Goal: Information Seeking & Learning: Learn about a topic

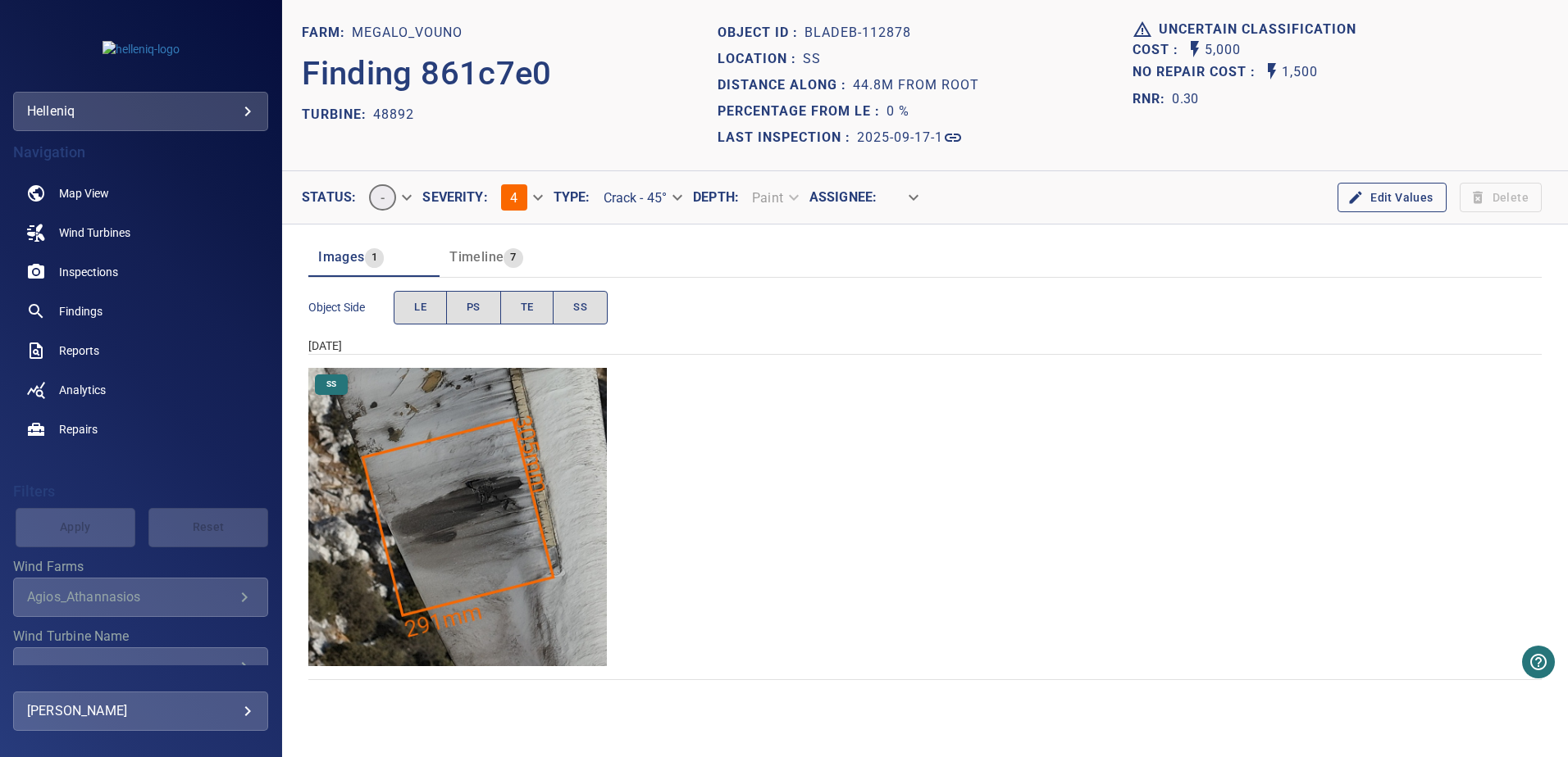
click at [452, 518] on img "Megalo_Vouno/48892/2025-09-17-1/2025-09-17-1/image112wp119.jpg" at bounding box center [457, 517] width 299 height 298
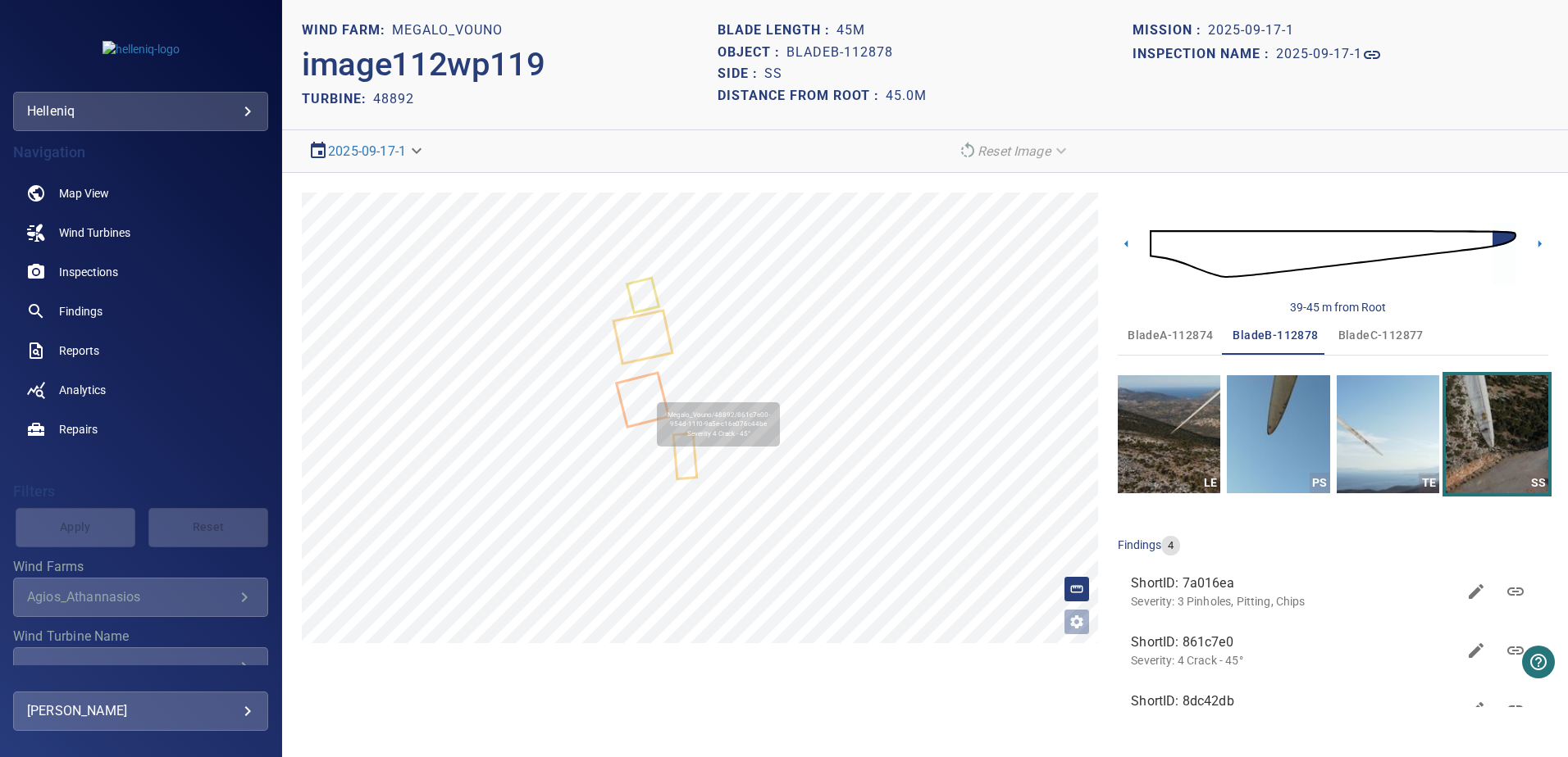
click at [644, 400] on icon at bounding box center [642, 400] width 50 height 51
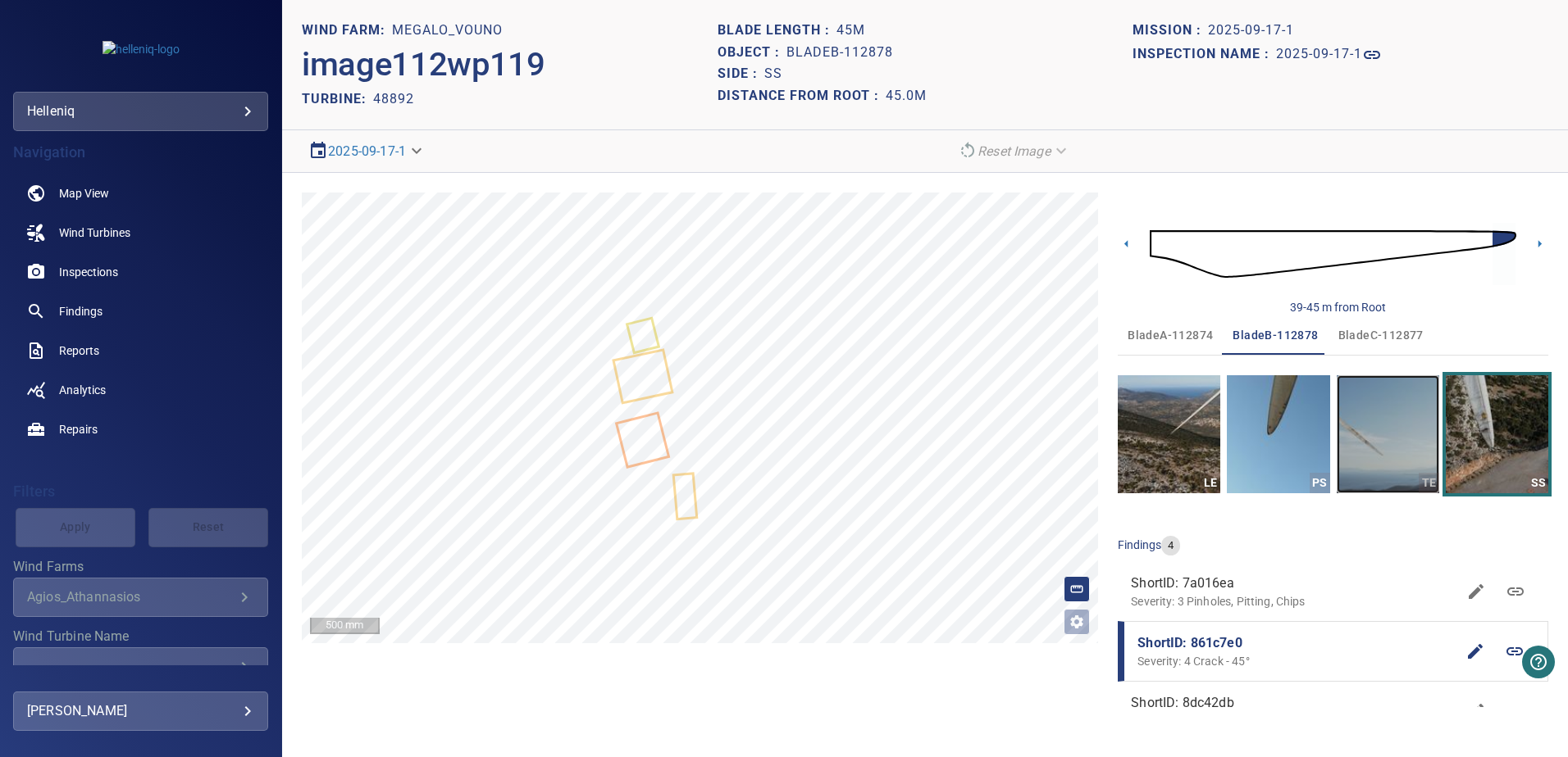
click at [1385, 447] on img "button" at bounding box center [1387, 434] width 102 height 118
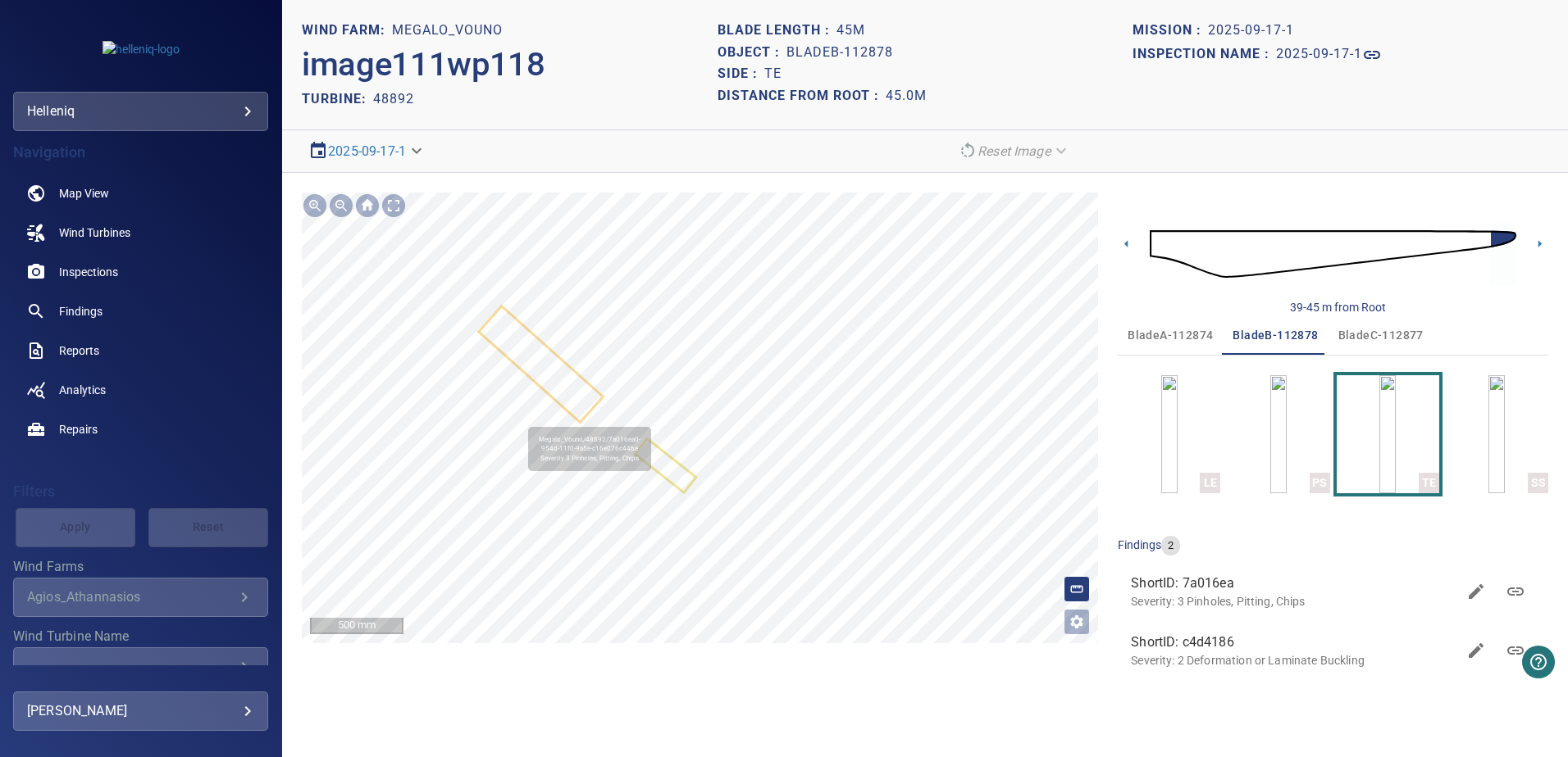
click at [549, 379] on icon at bounding box center [540, 364] width 121 height 113
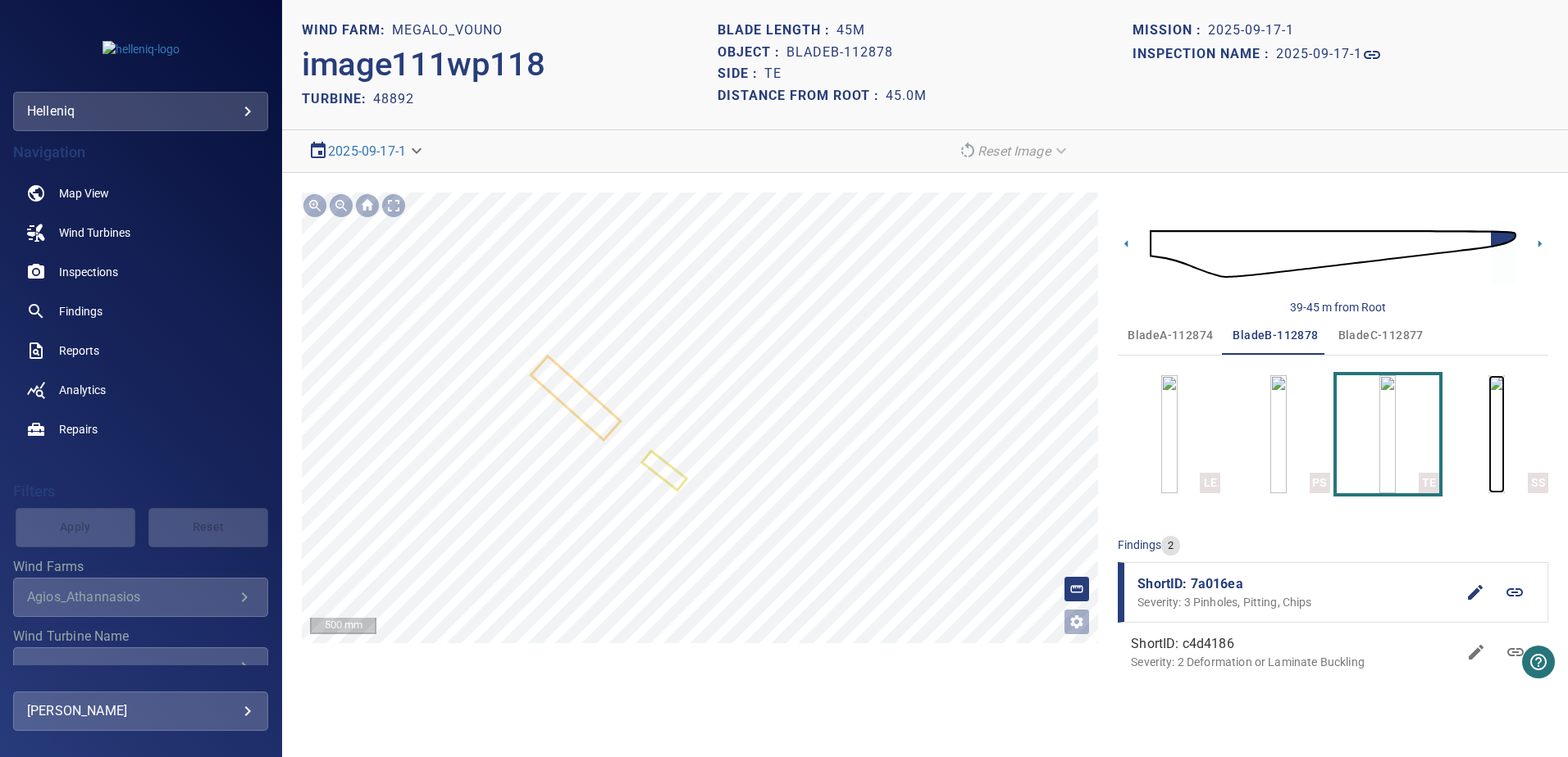
click at [1488, 459] on img "button" at bounding box center [1497, 434] width 17 height 118
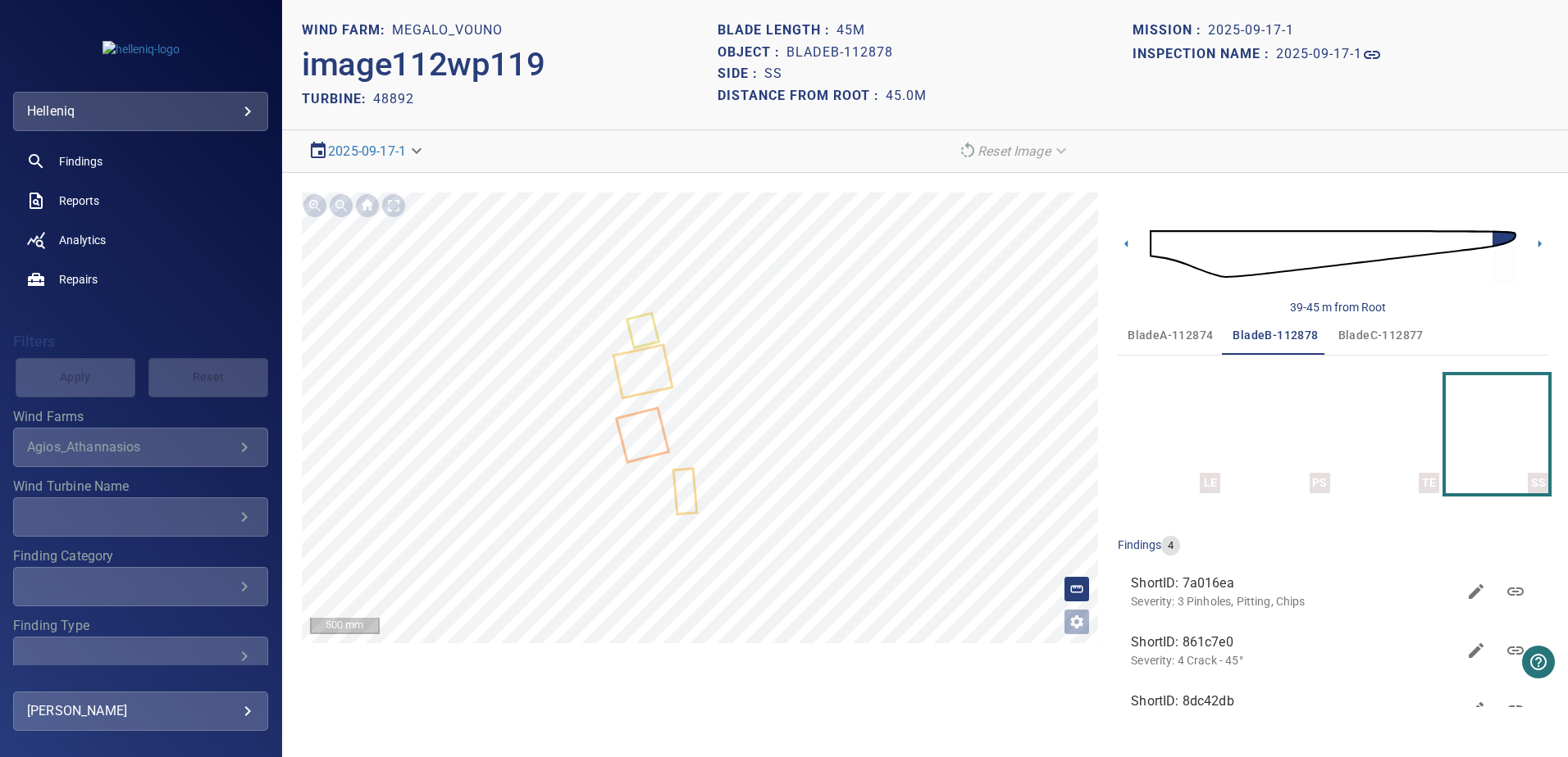
scroll to position [164, 0]
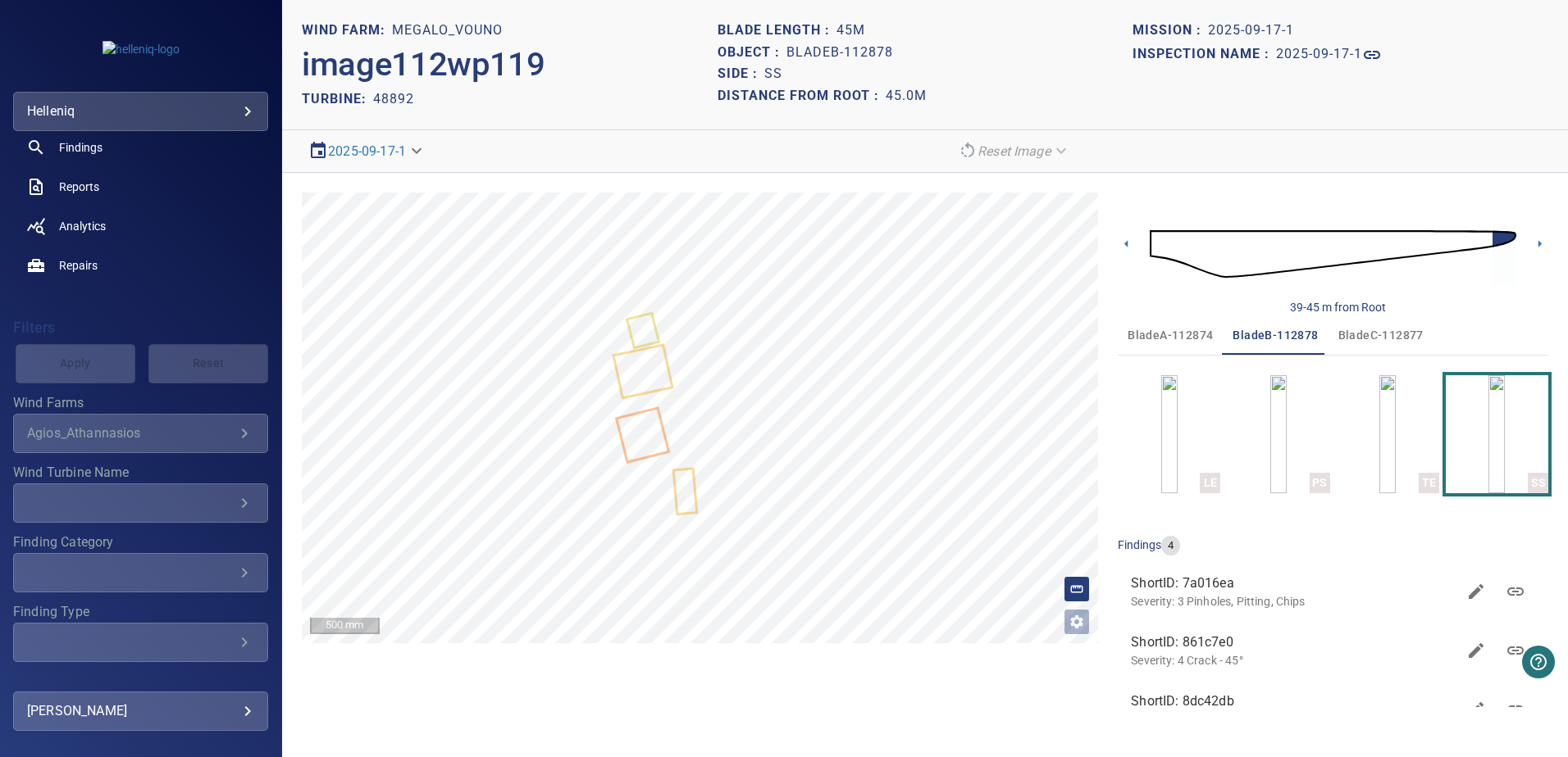
click at [132, 436] on div "Agios_Athannasios" at bounding box center [131, 433] width 208 height 16
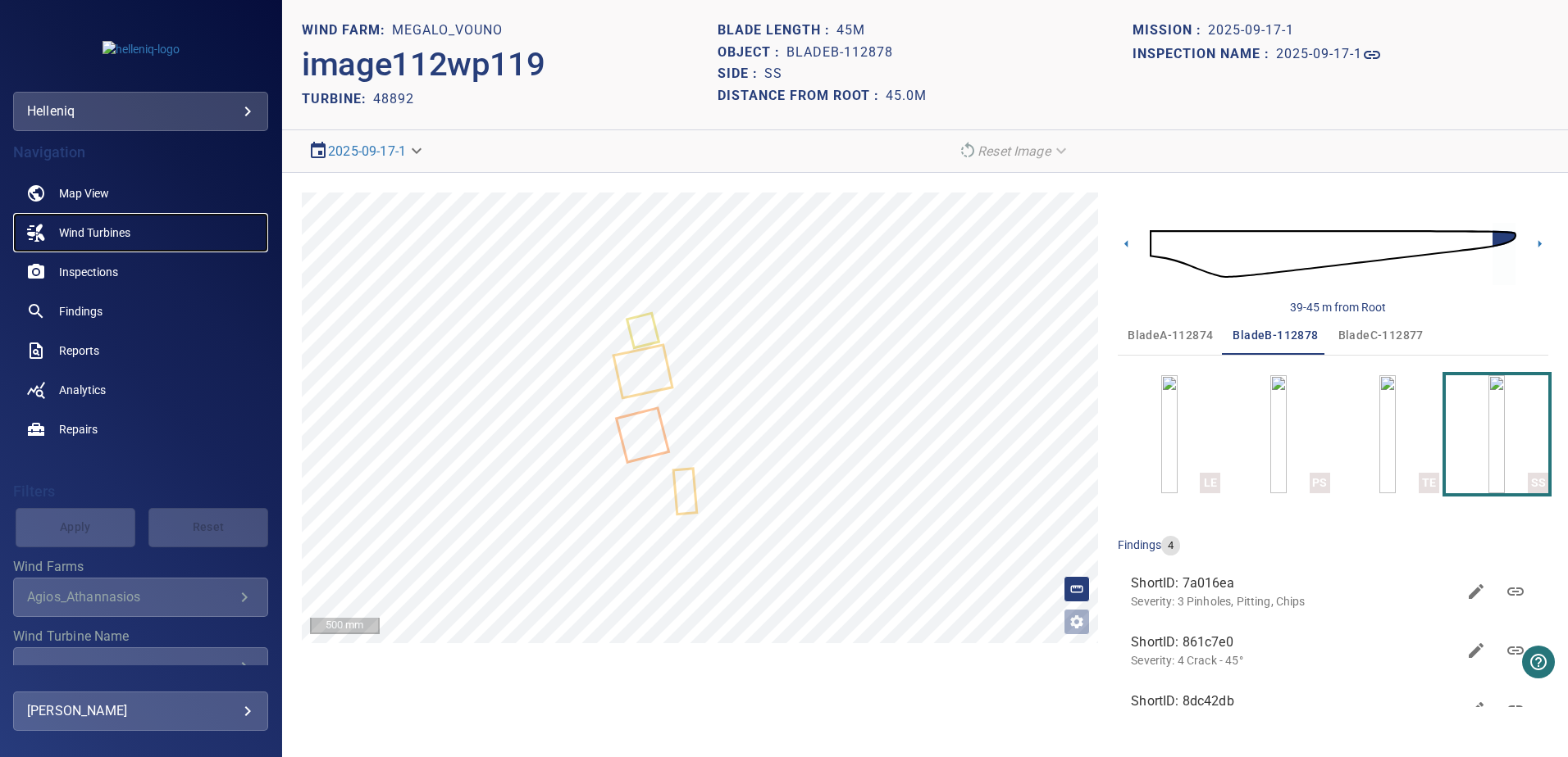
click at [89, 233] on span "Wind Turbines" at bounding box center [95, 233] width 71 height 17
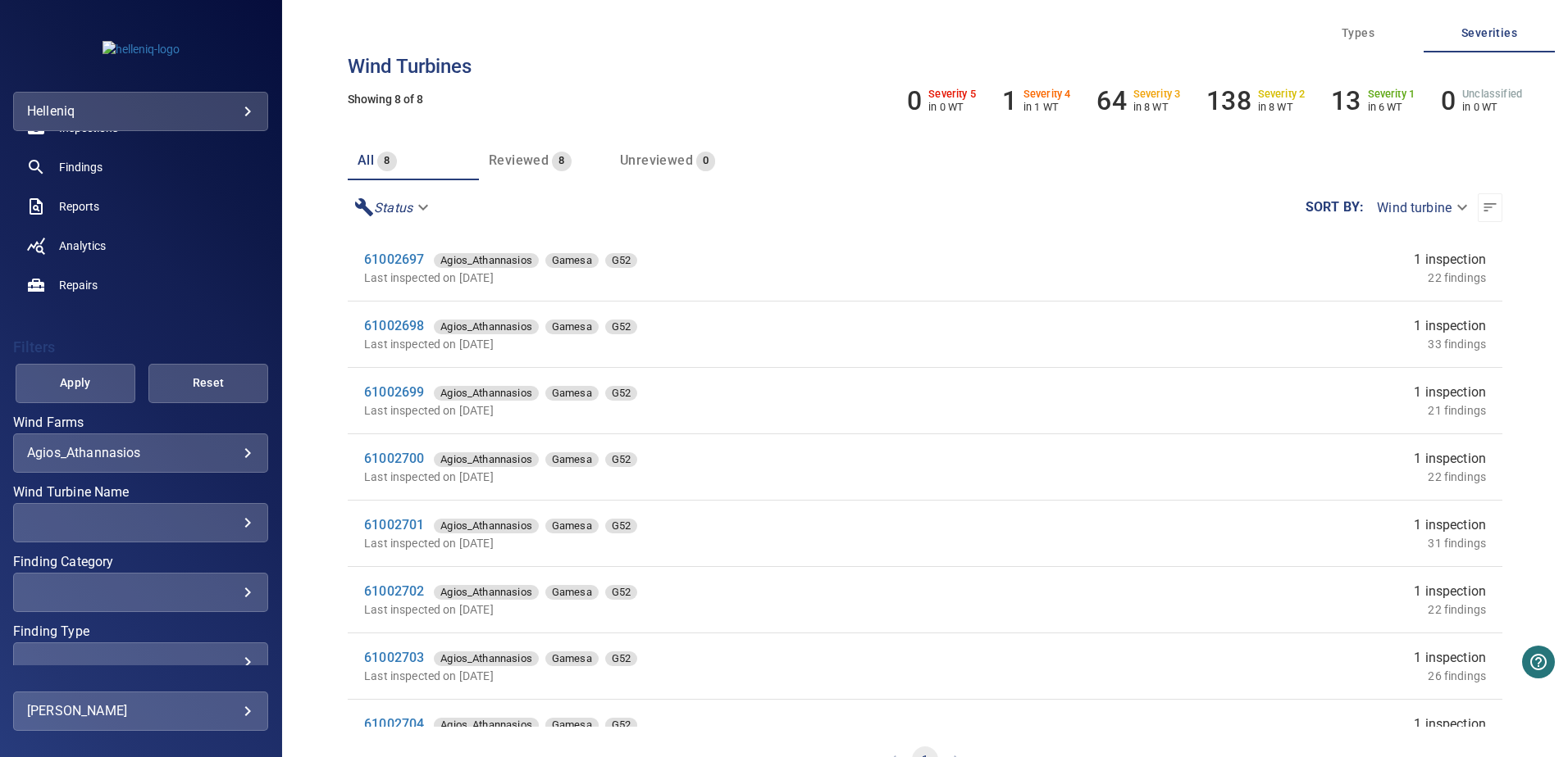
scroll to position [164, 0]
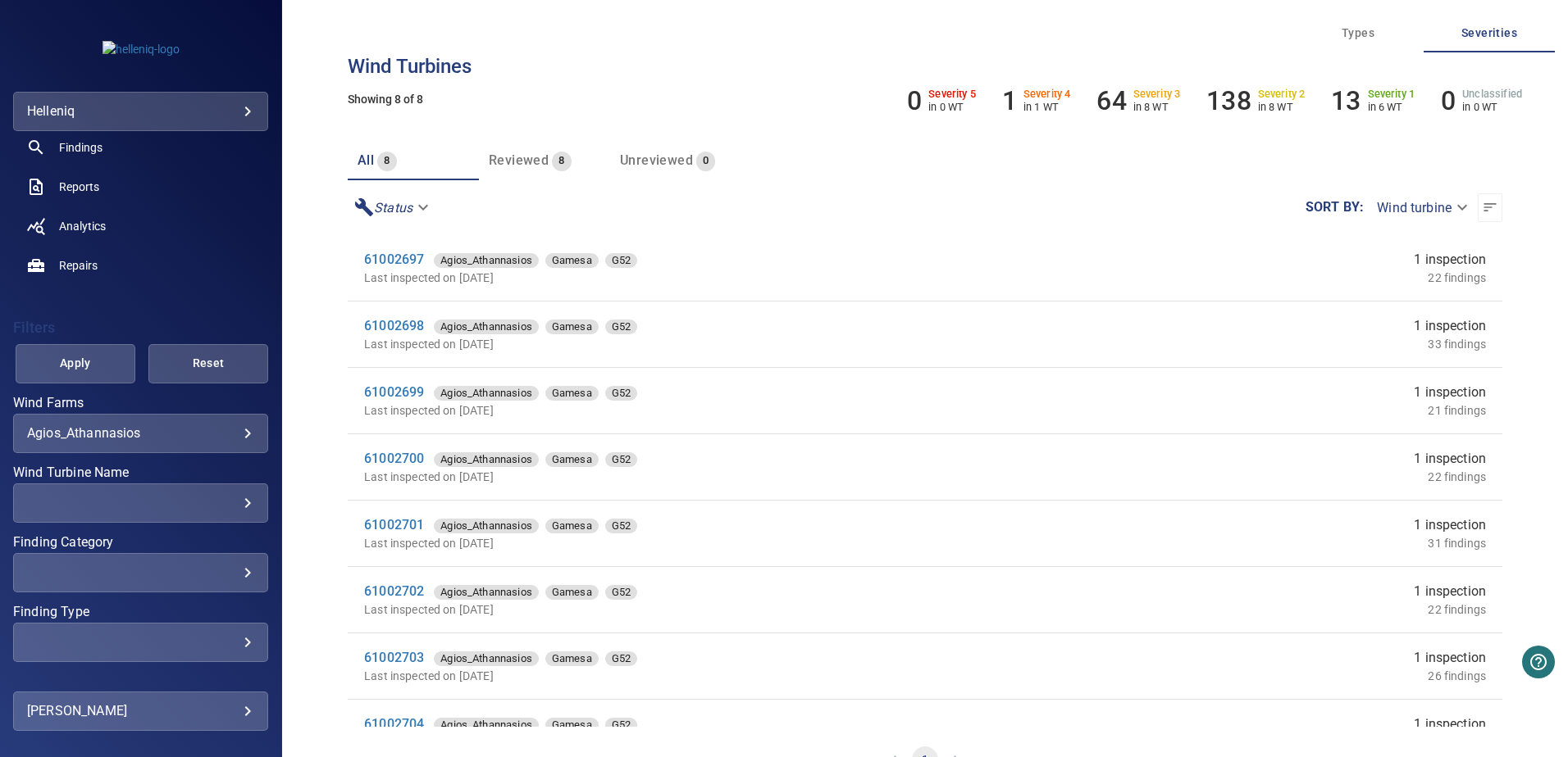
click at [171, 442] on div "**********" at bounding box center [140, 433] width 255 height 39
click at [238, 432] on body "**********" at bounding box center [784, 378] width 1568 height 757
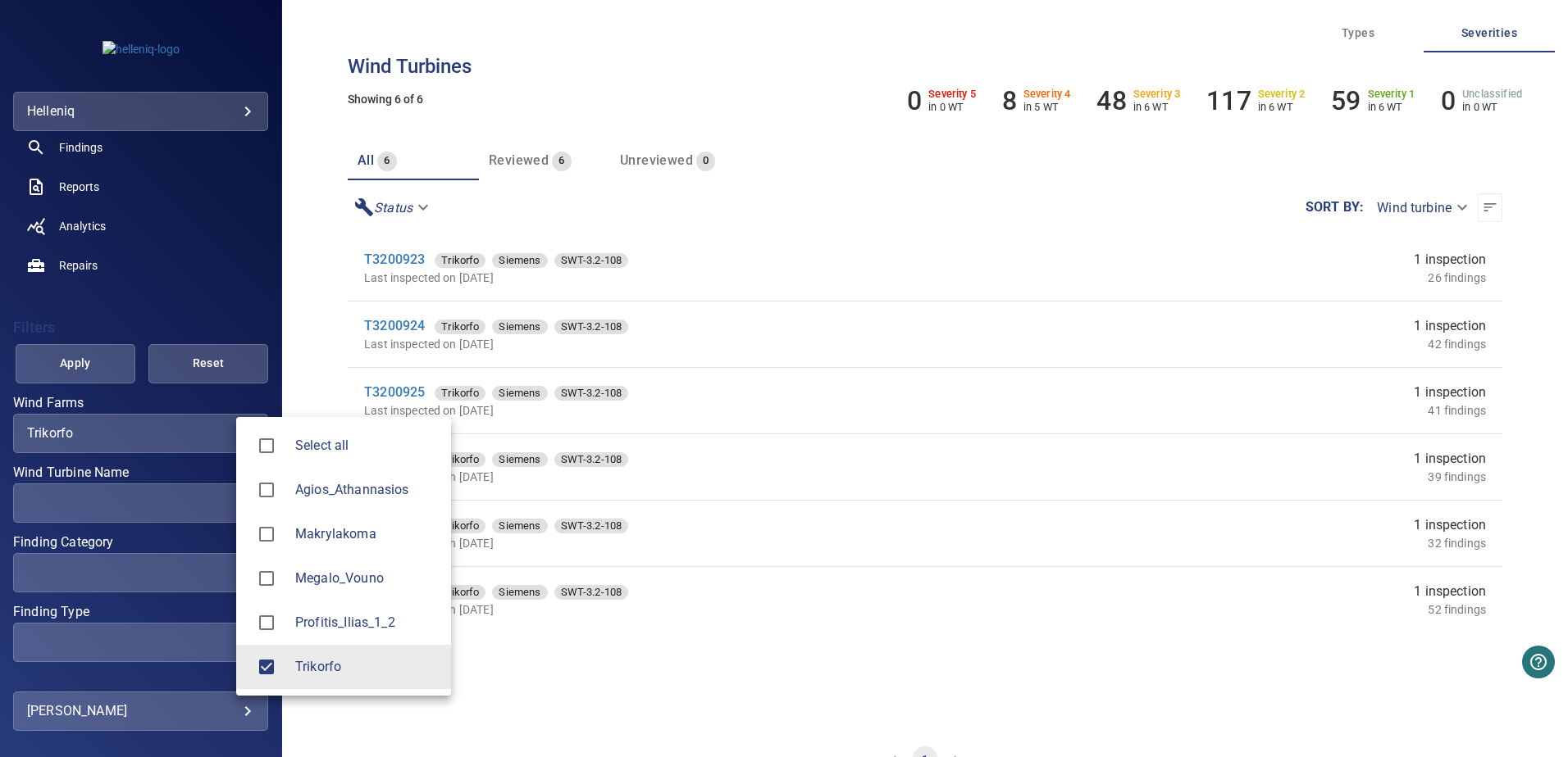
click at [212, 284] on div at bounding box center [784, 378] width 1568 height 757
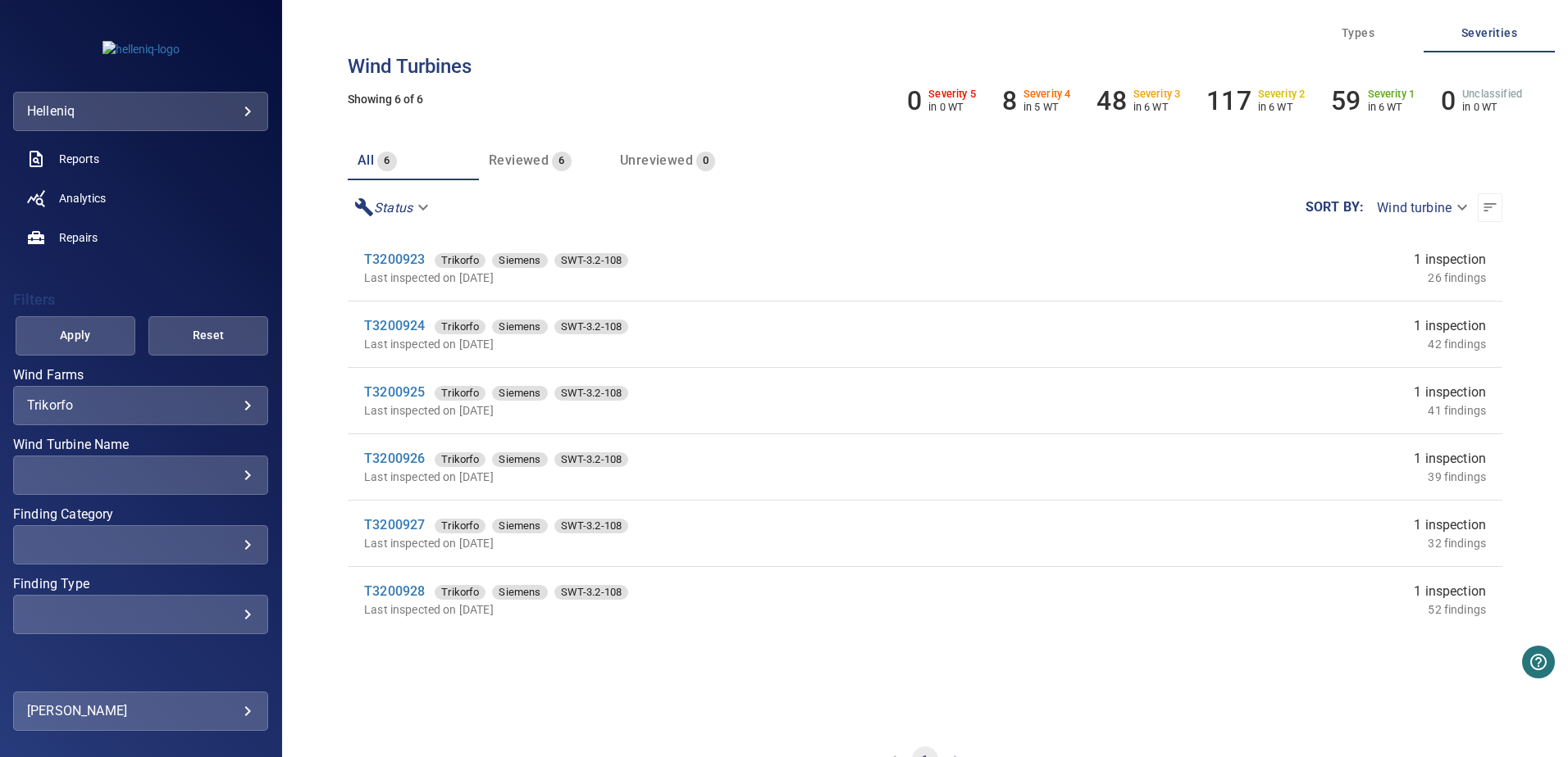
scroll to position [214, 0]
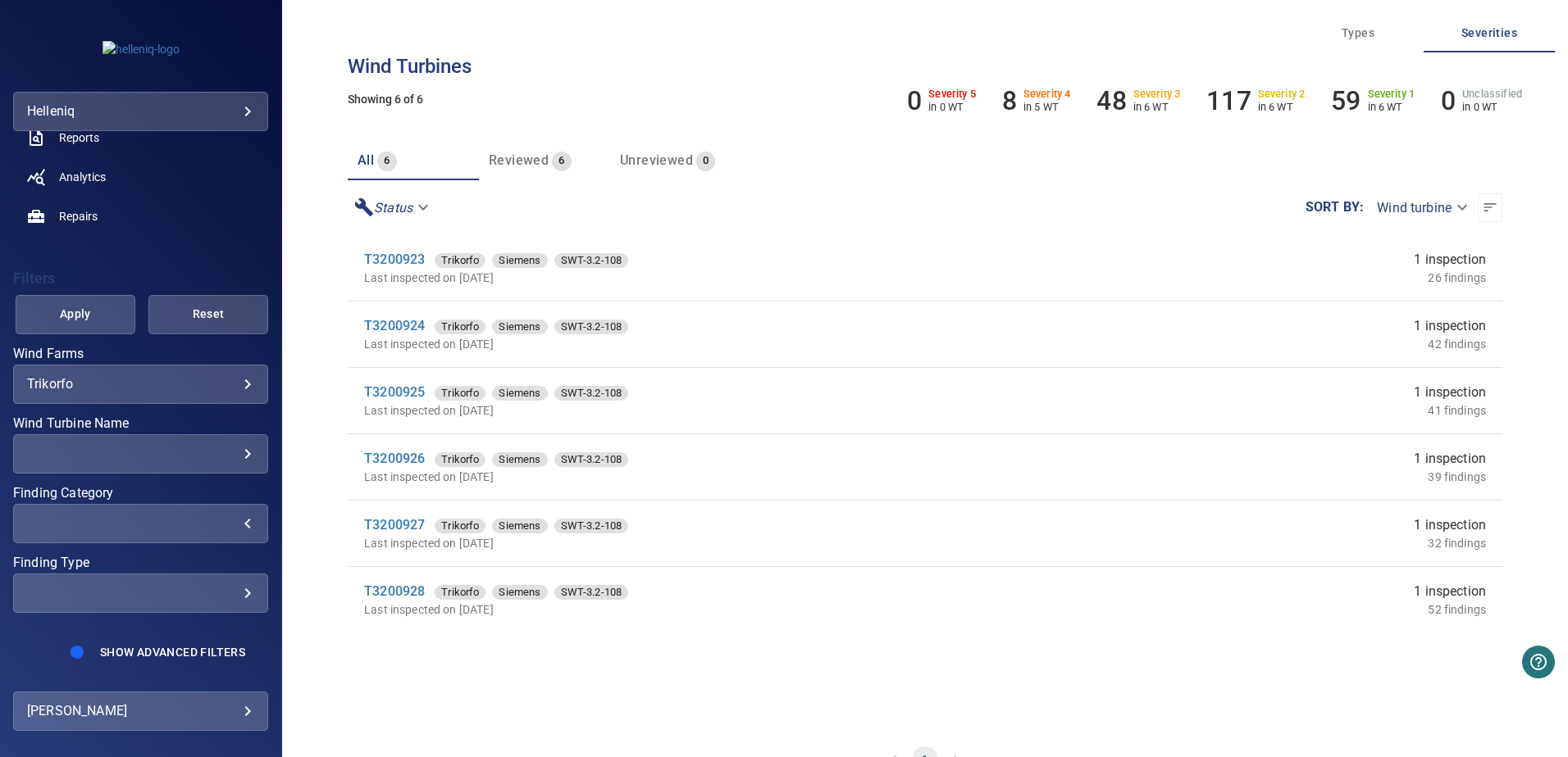
click at [226, 525] on div "​" at bounding box center [140, 523] width 227 height 16
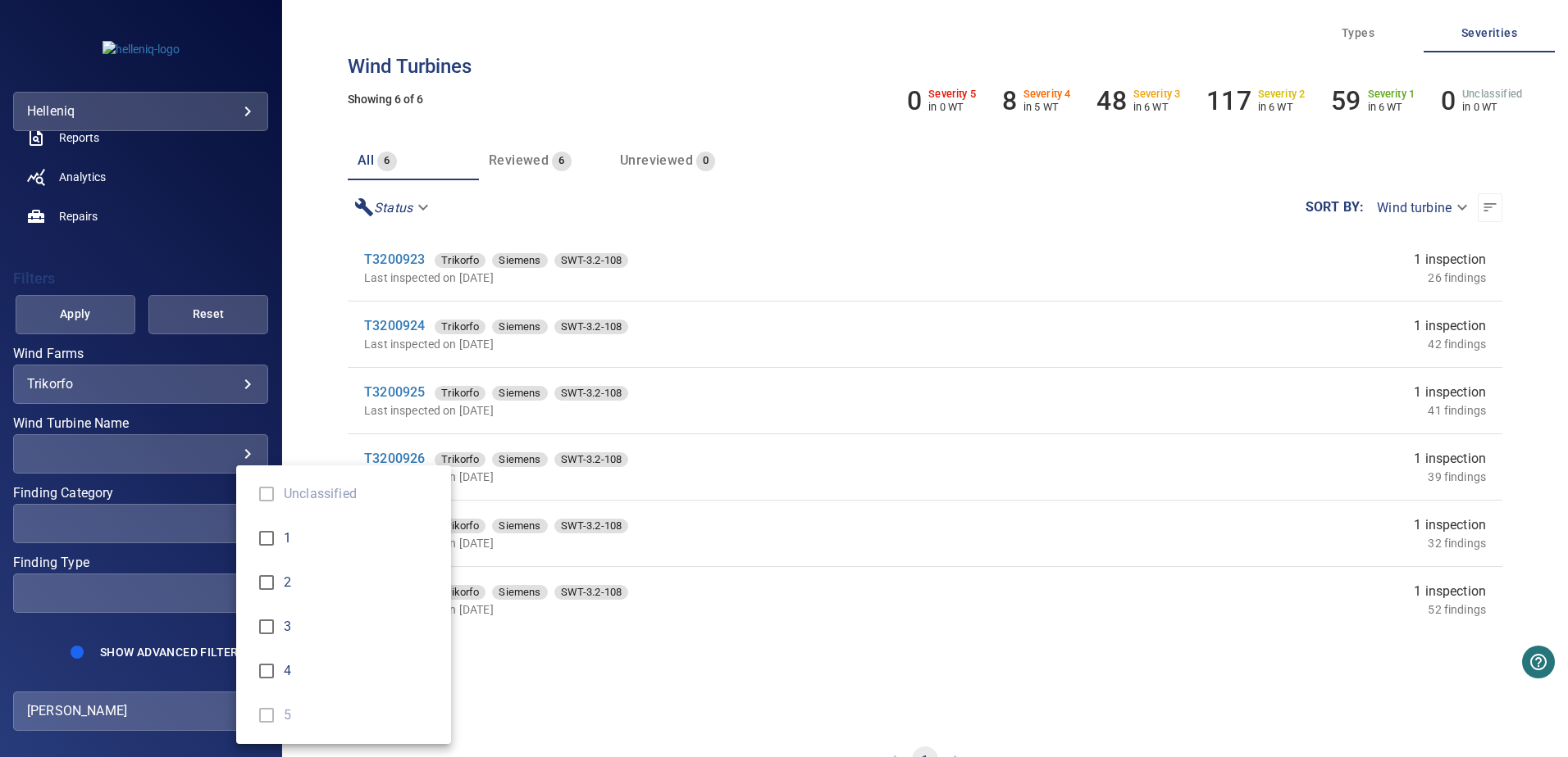
click at [226, 525] on div "Finding Category" at bounding box center [784, 378] width 1568 height 757
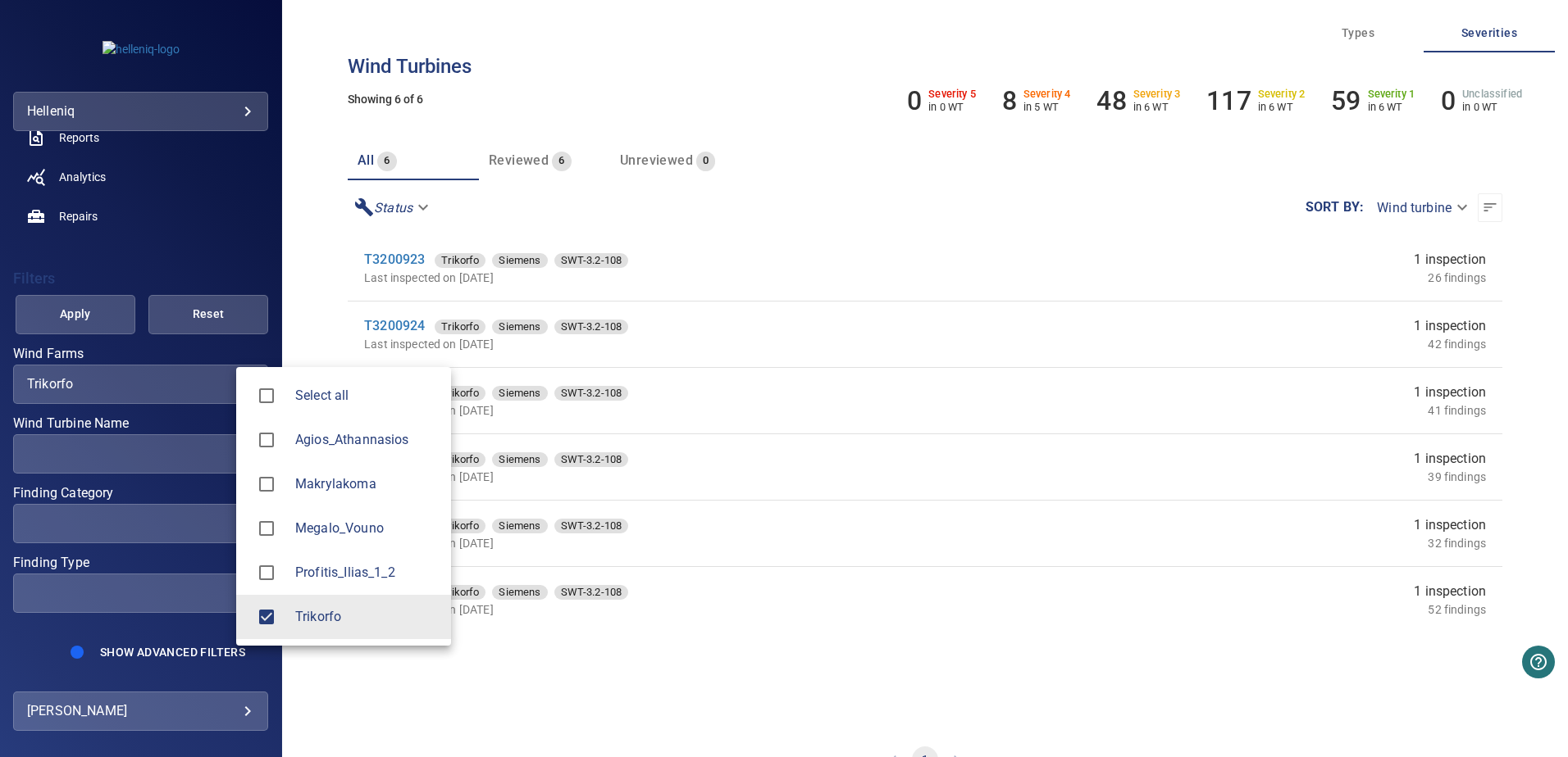
click at [234, 382] on body "**********" at bounding box center [784, 378] width 1568 height 757
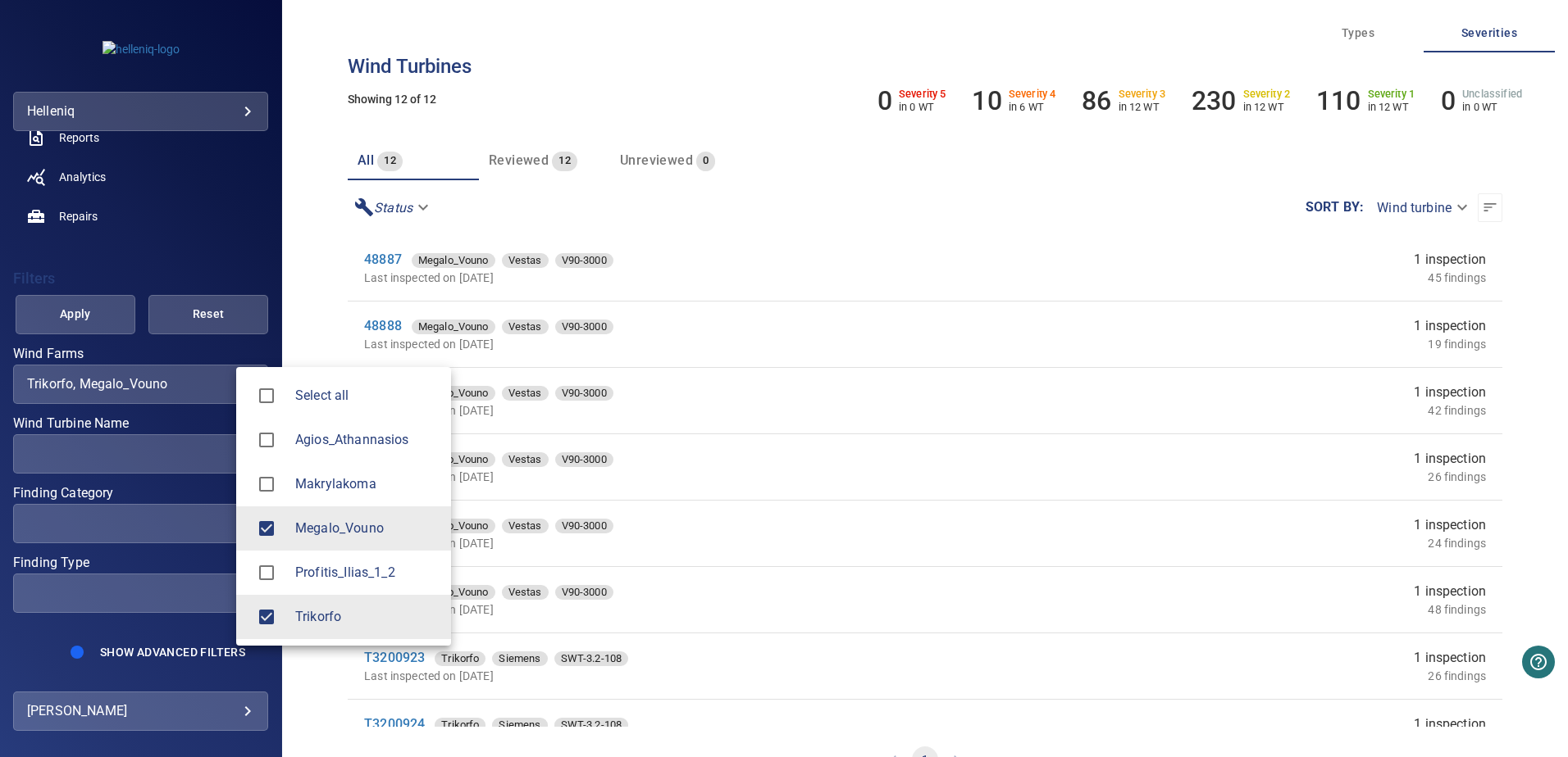
type input "**********"
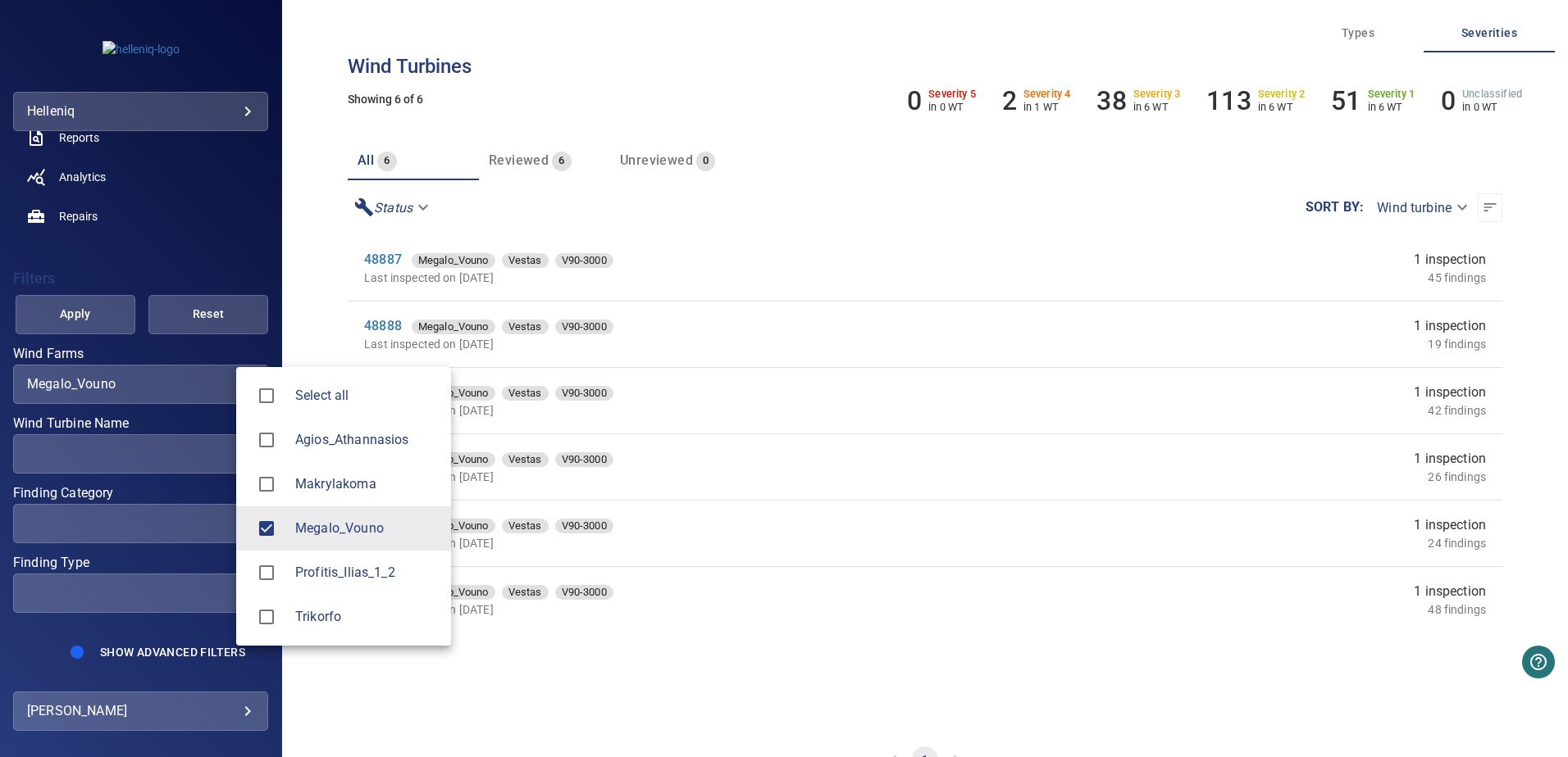
click at [154, 515] on div at bounding box center [784, 378] width 1568 height 757
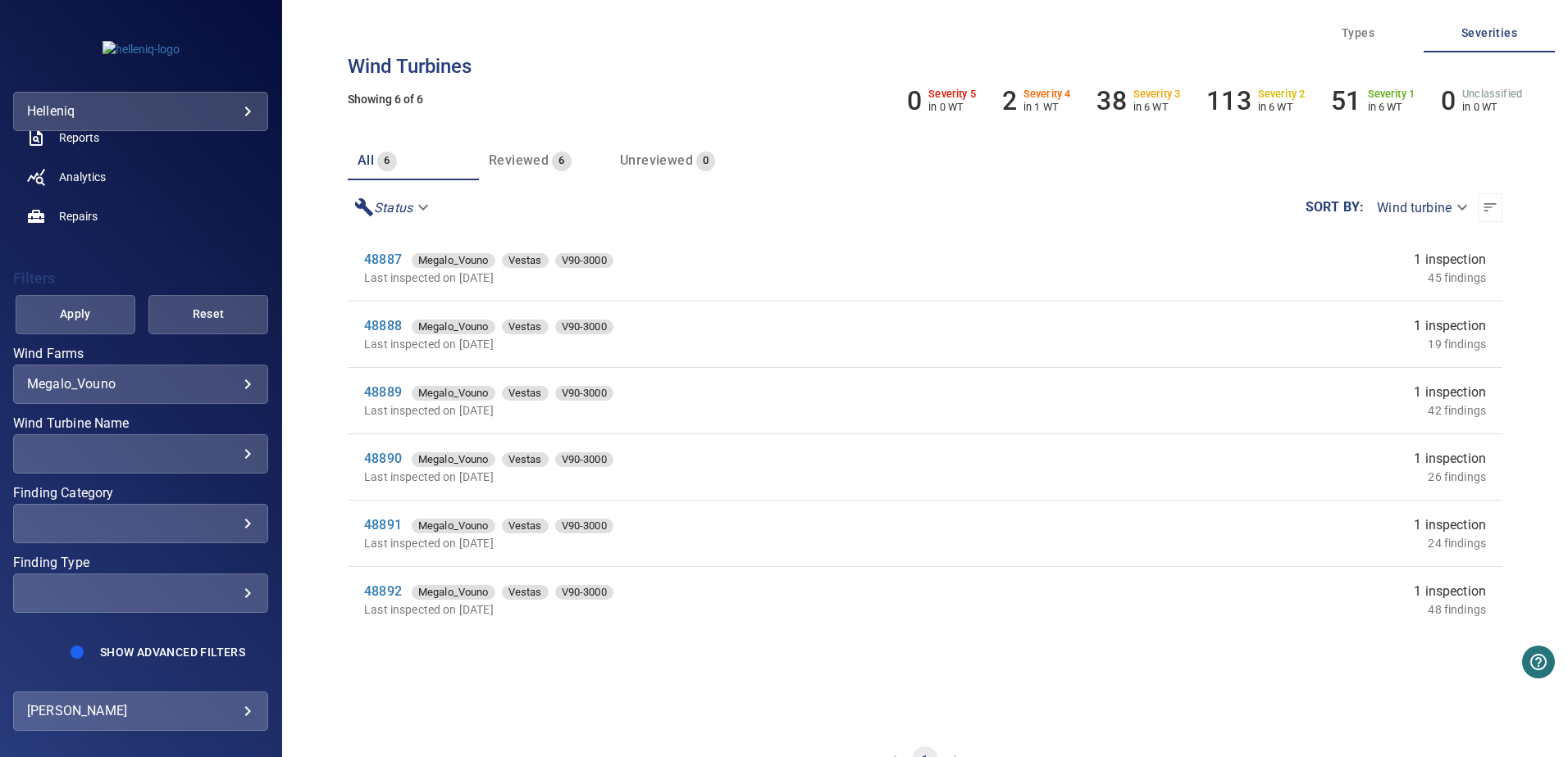
click at [233, 521] on div "​" at bounding box center [140, 523] width 227 height 16
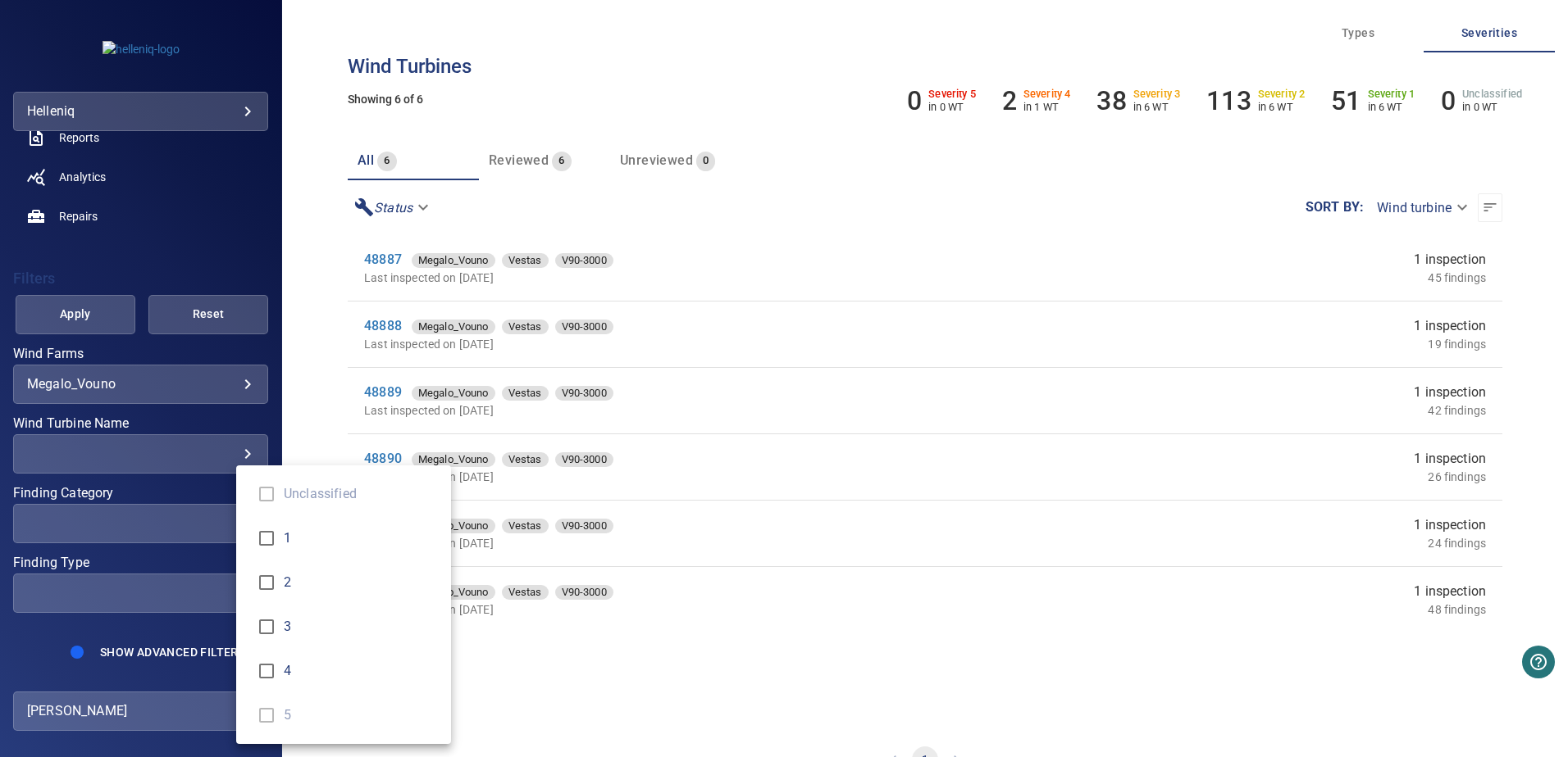
type input "*"
click at [176, 259] on div "Finding Category" at bounding box center [784, 378] width 1568 height 757
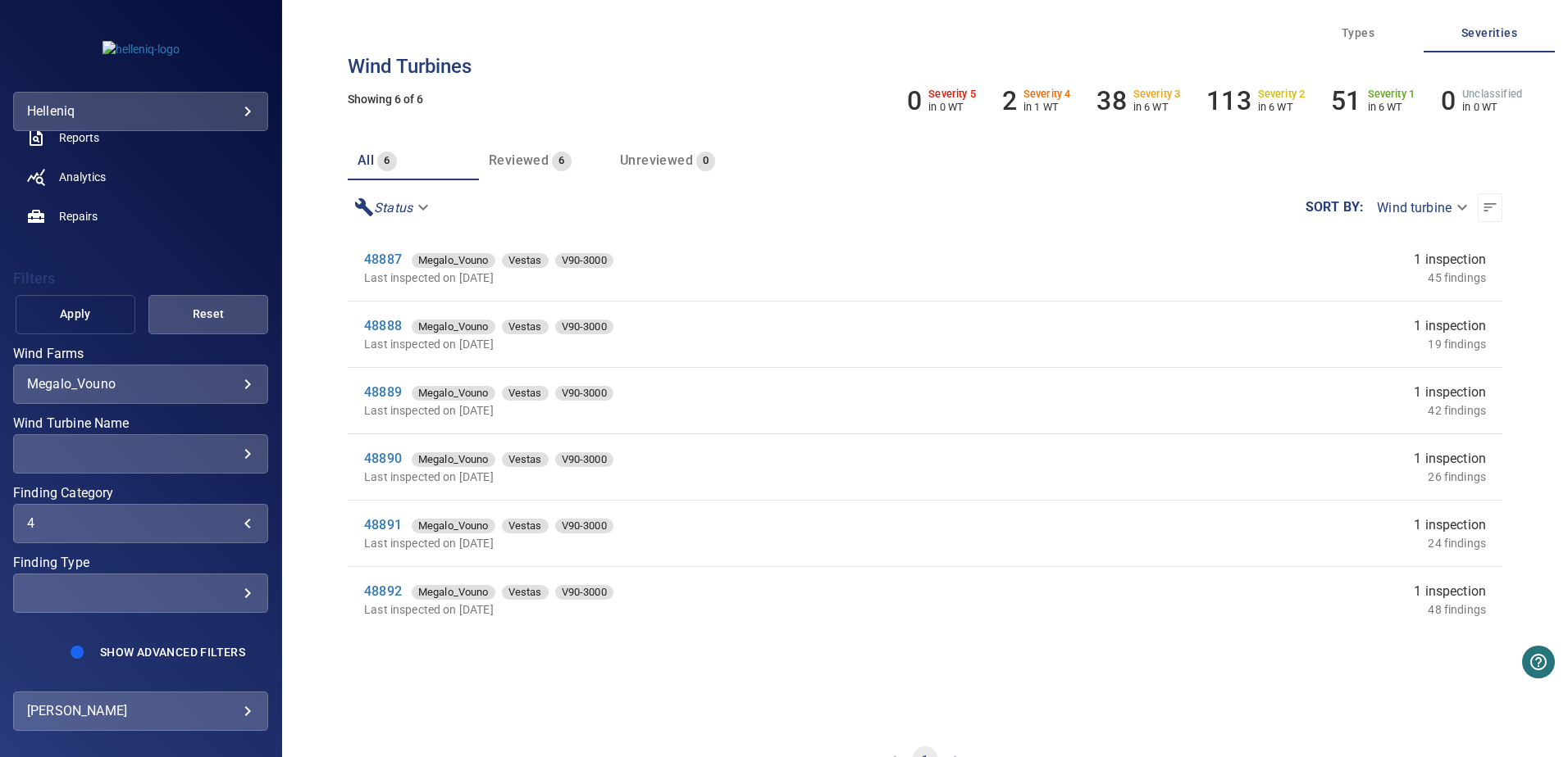
click at [83, 313] on span "Apply" at bounding box center [76, 314] width 79 height 21
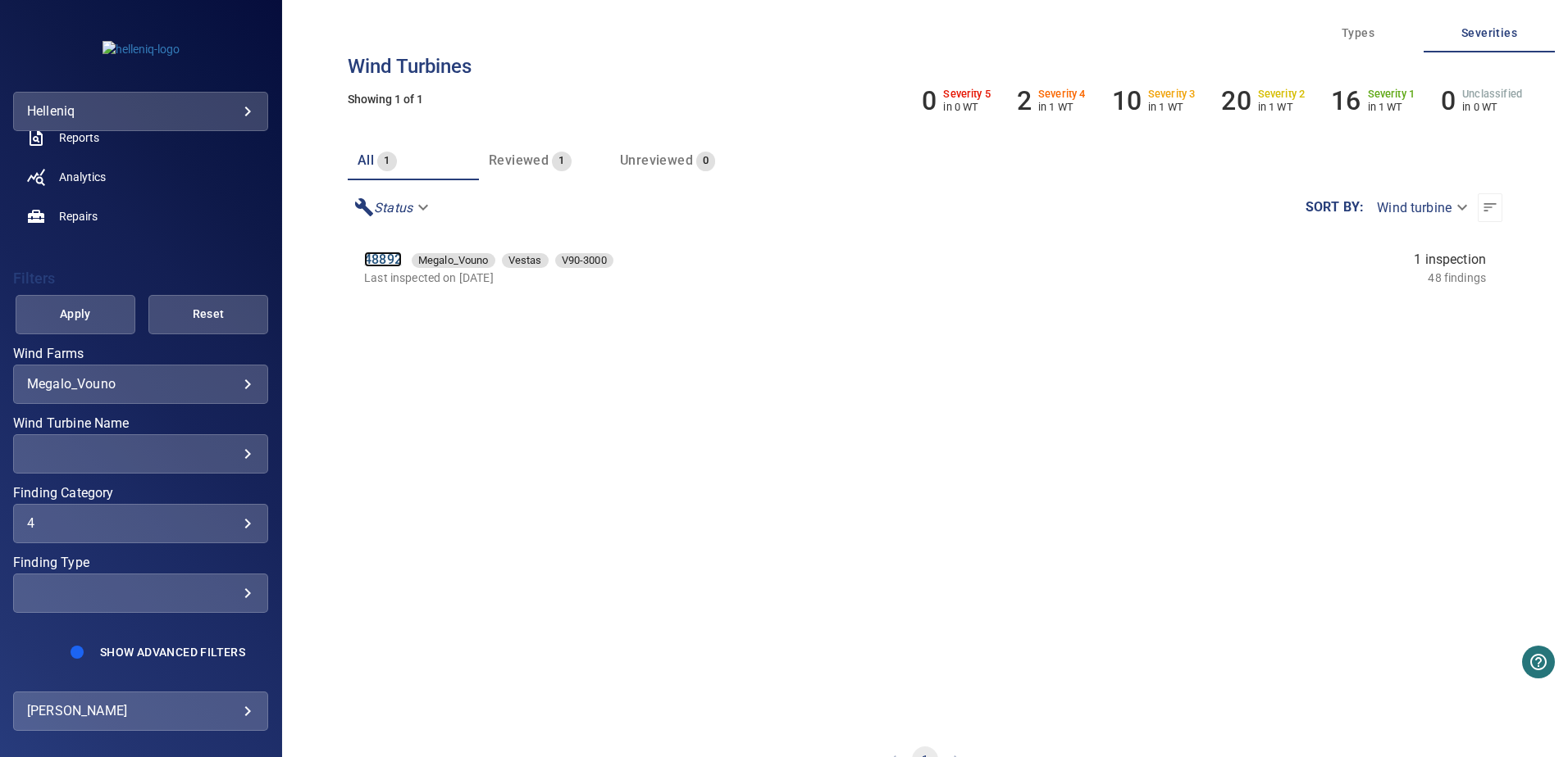
click at [383, 258] on link "48892" at bounding box center [383, 259] width 37 height 16
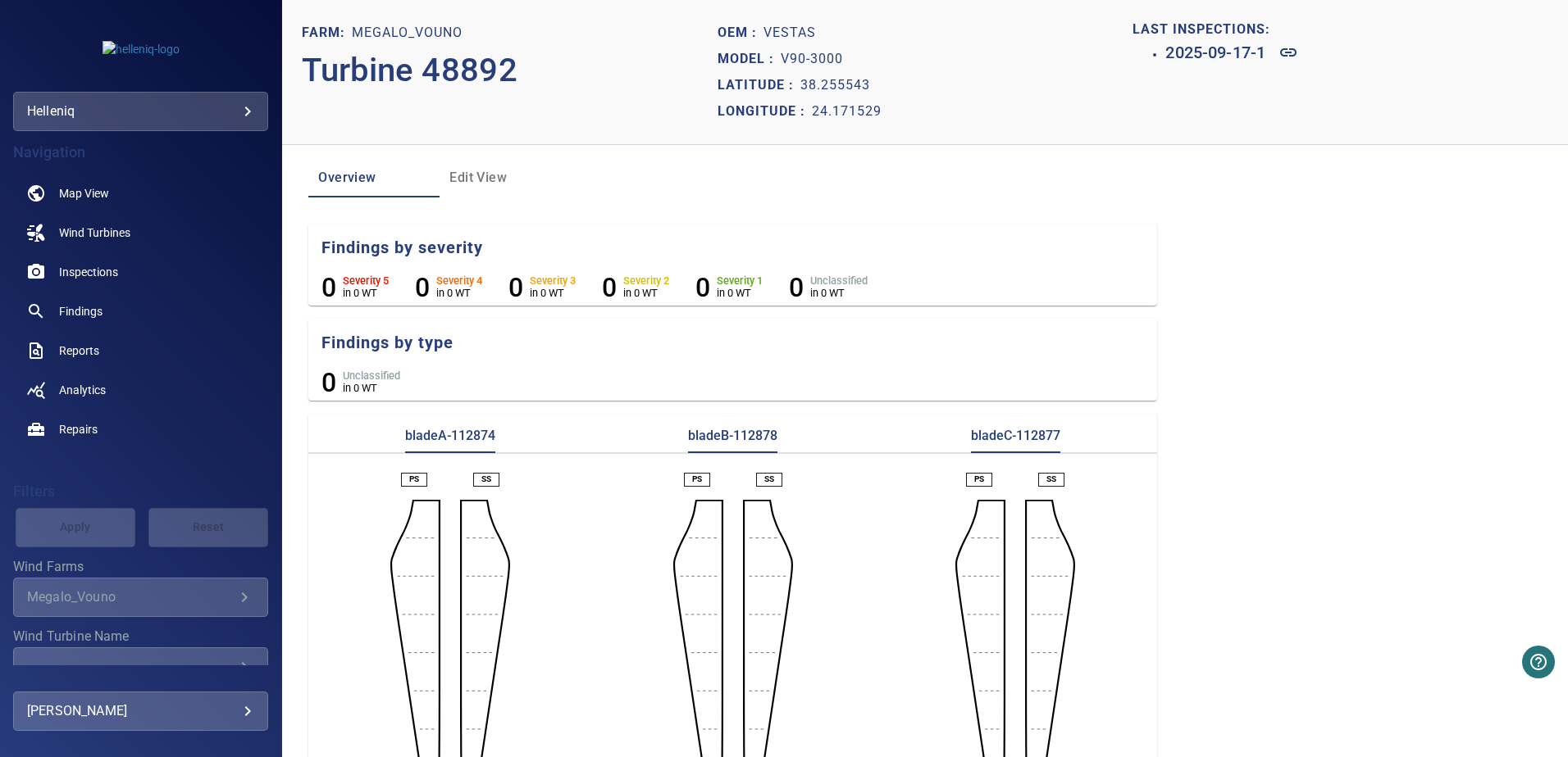
click at [477, 180] on span "Edit View" at bounding box center [505, 178] width 111 height 23
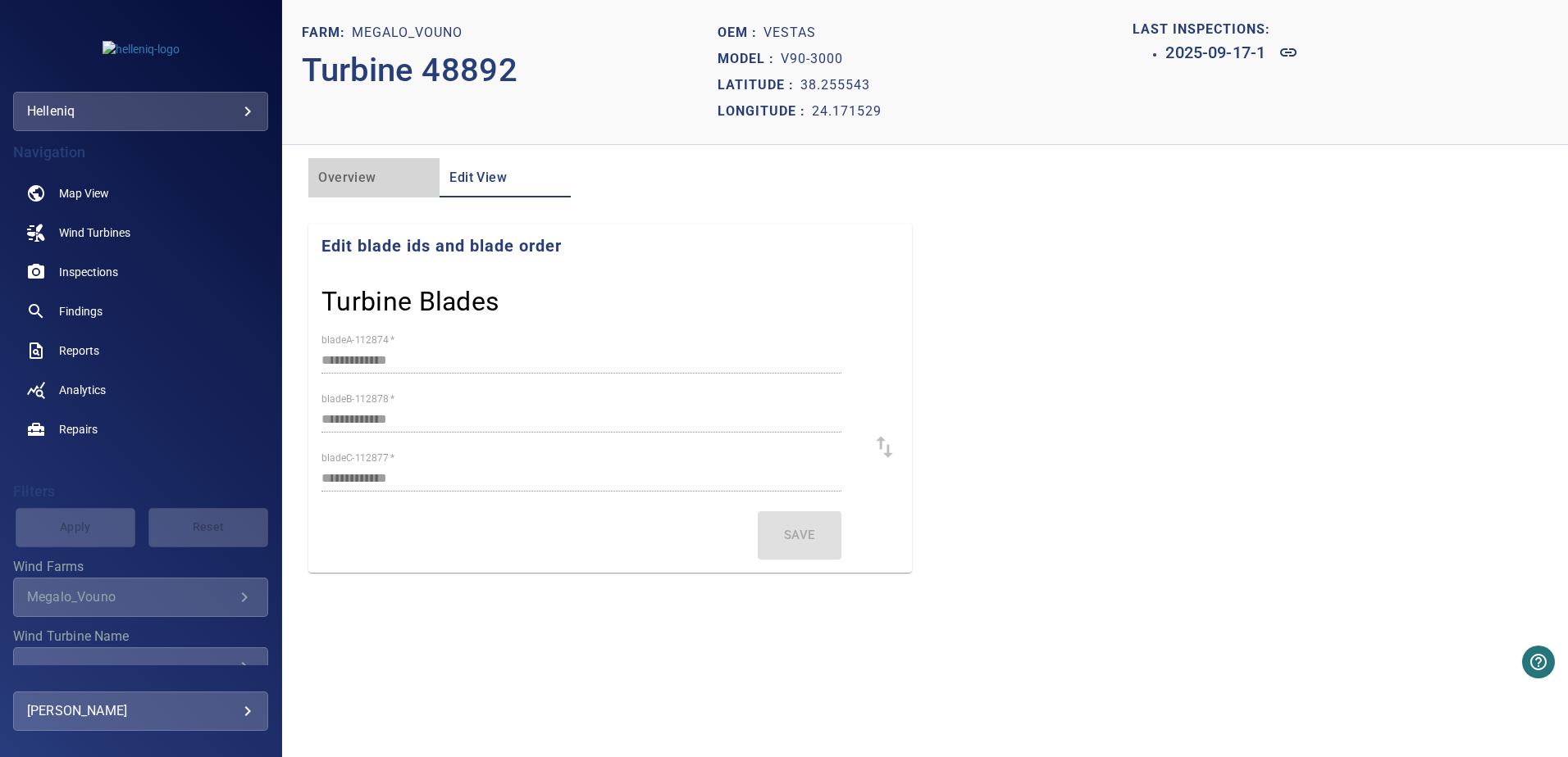
click at [352, 174] on span "Overview" at bounding box center [374, 178] width 111 height 23
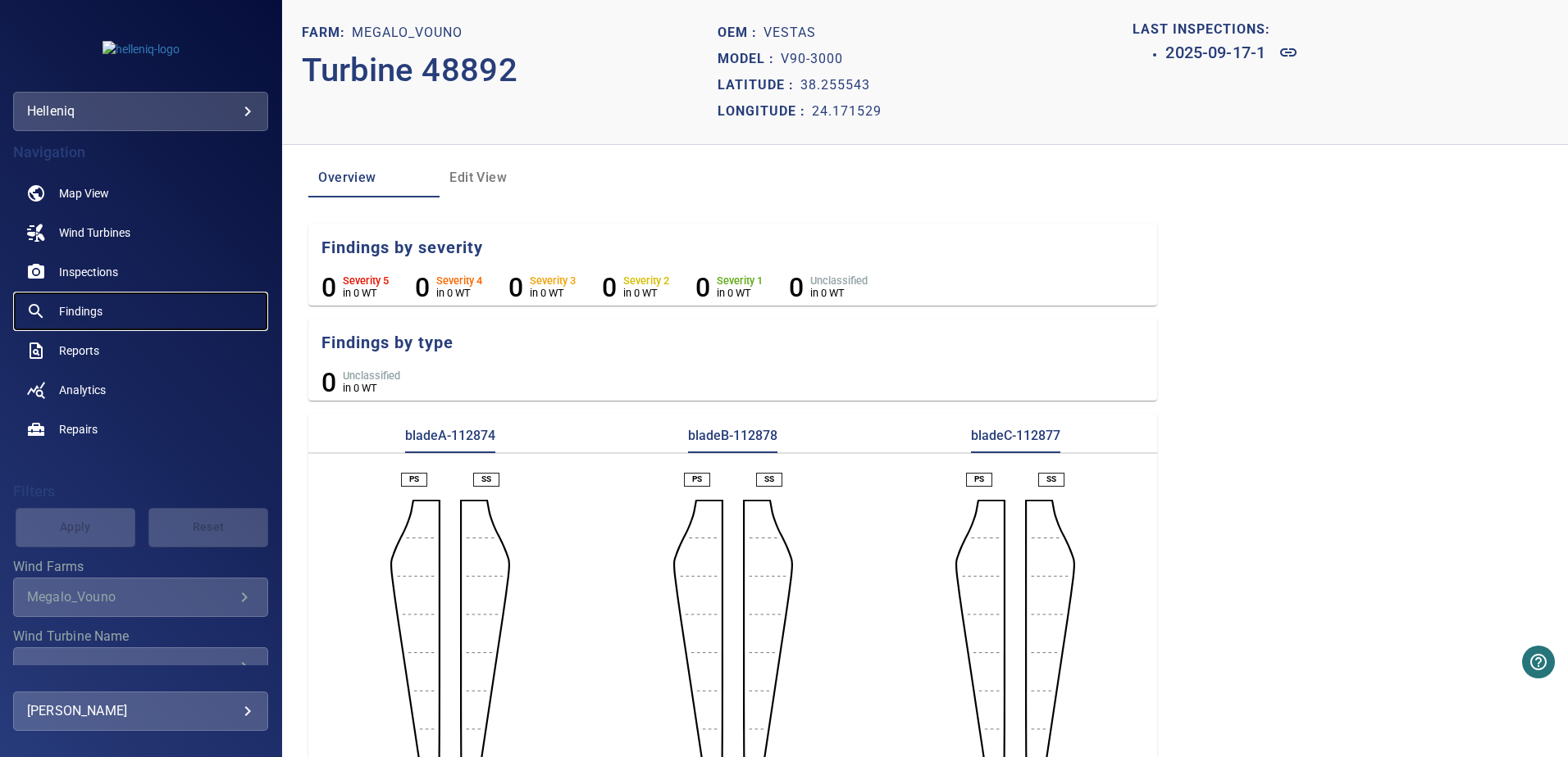
click at [95, 305] on span "Findings" at bounding box center [81, 312] width 43 height 17
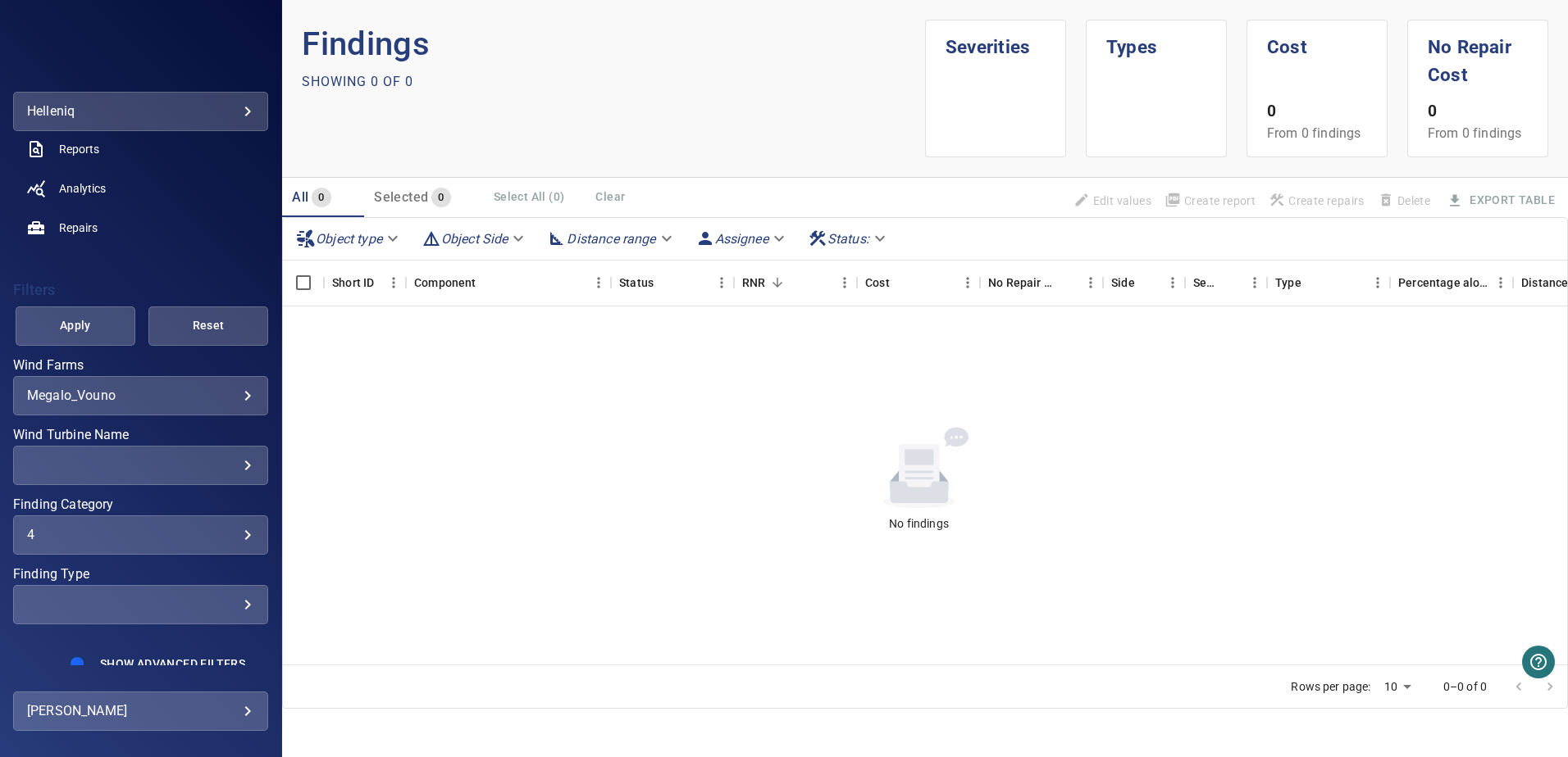
scroll to position [214, 0]
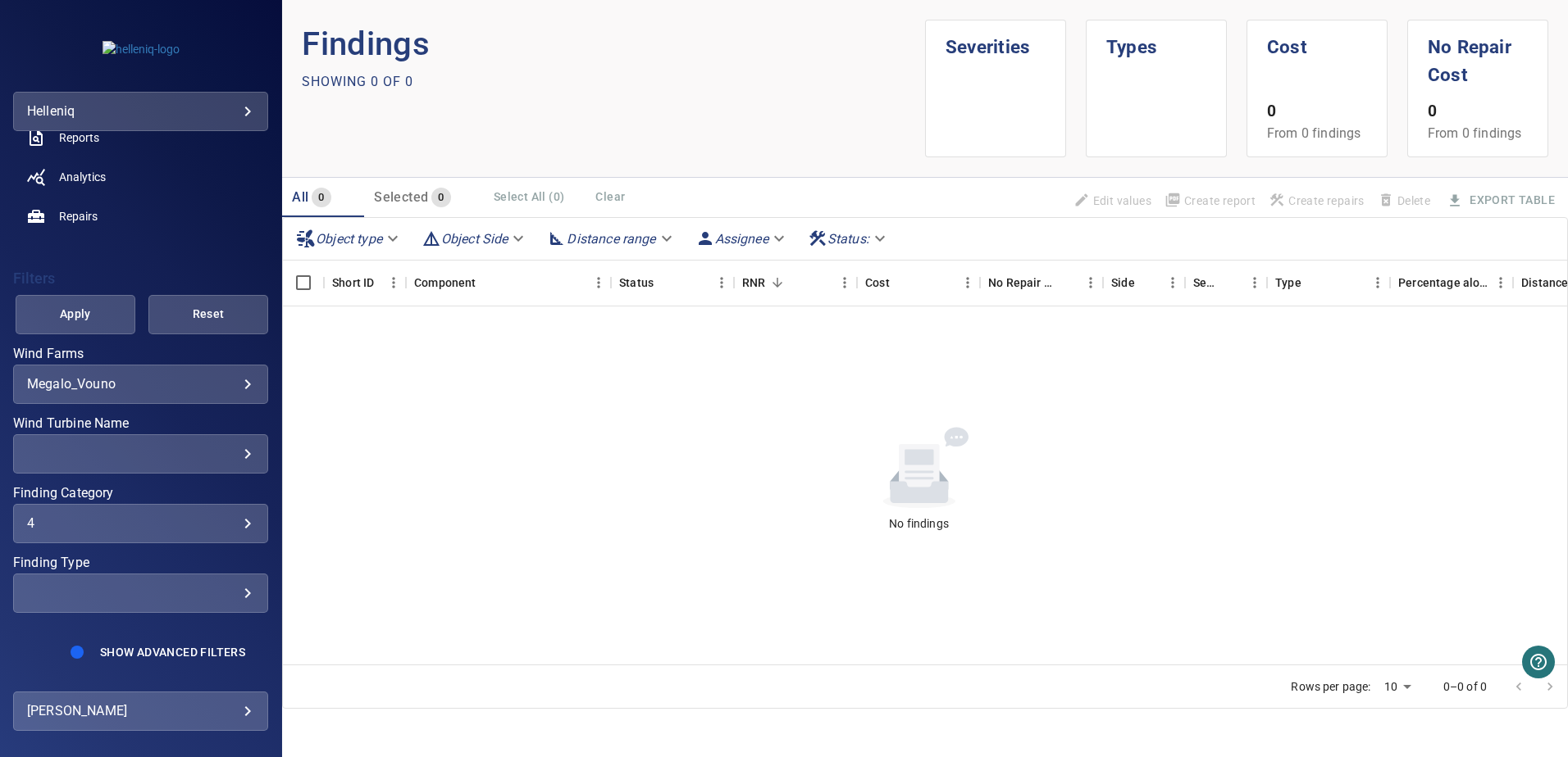
click at [237, 524] on div "4" at bounding box center [140, 523] width 227 height 16
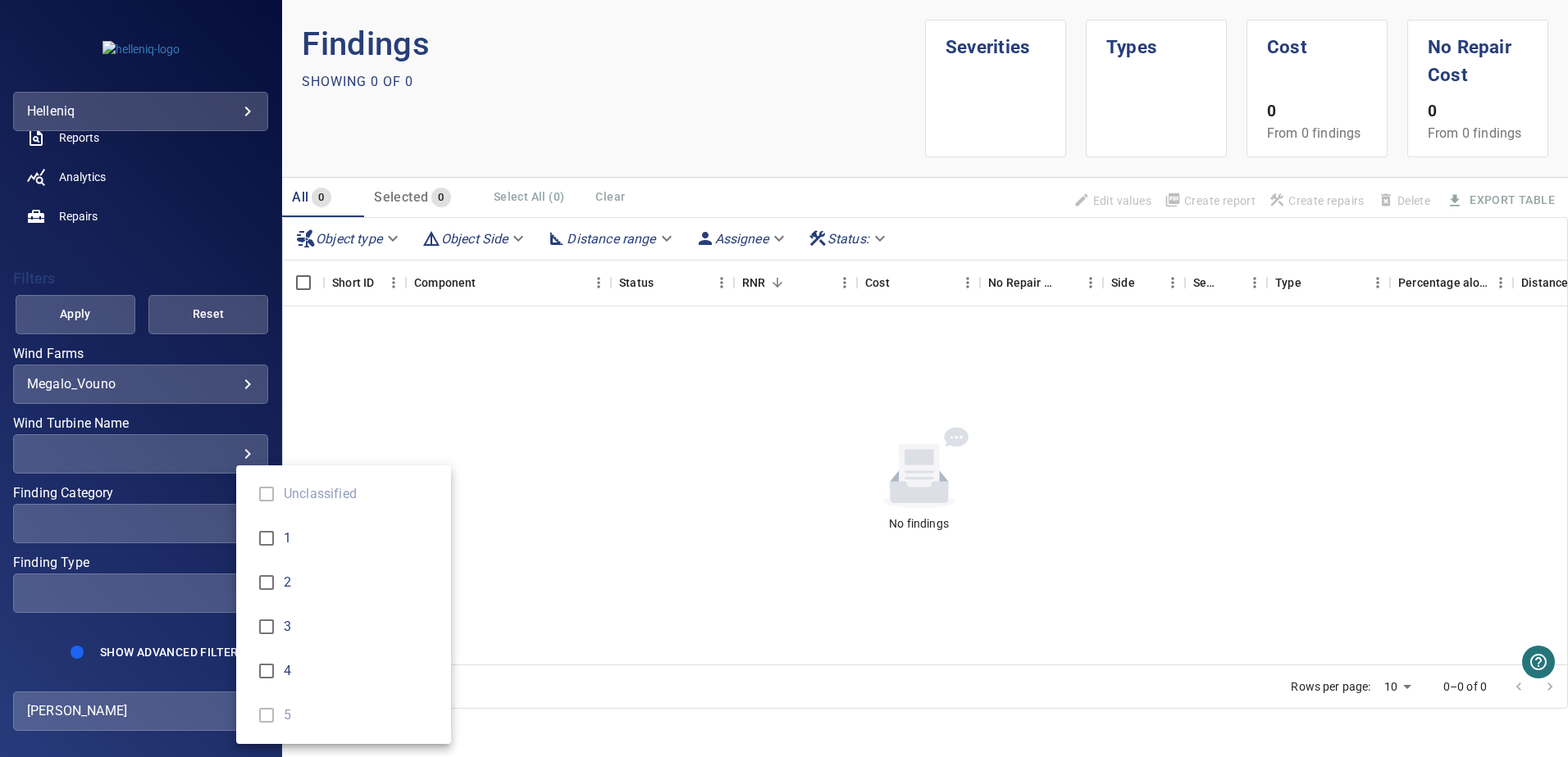
click at [74, 335] on div "Finding Category" at bounding box center [784, 378] width 1568 height 757
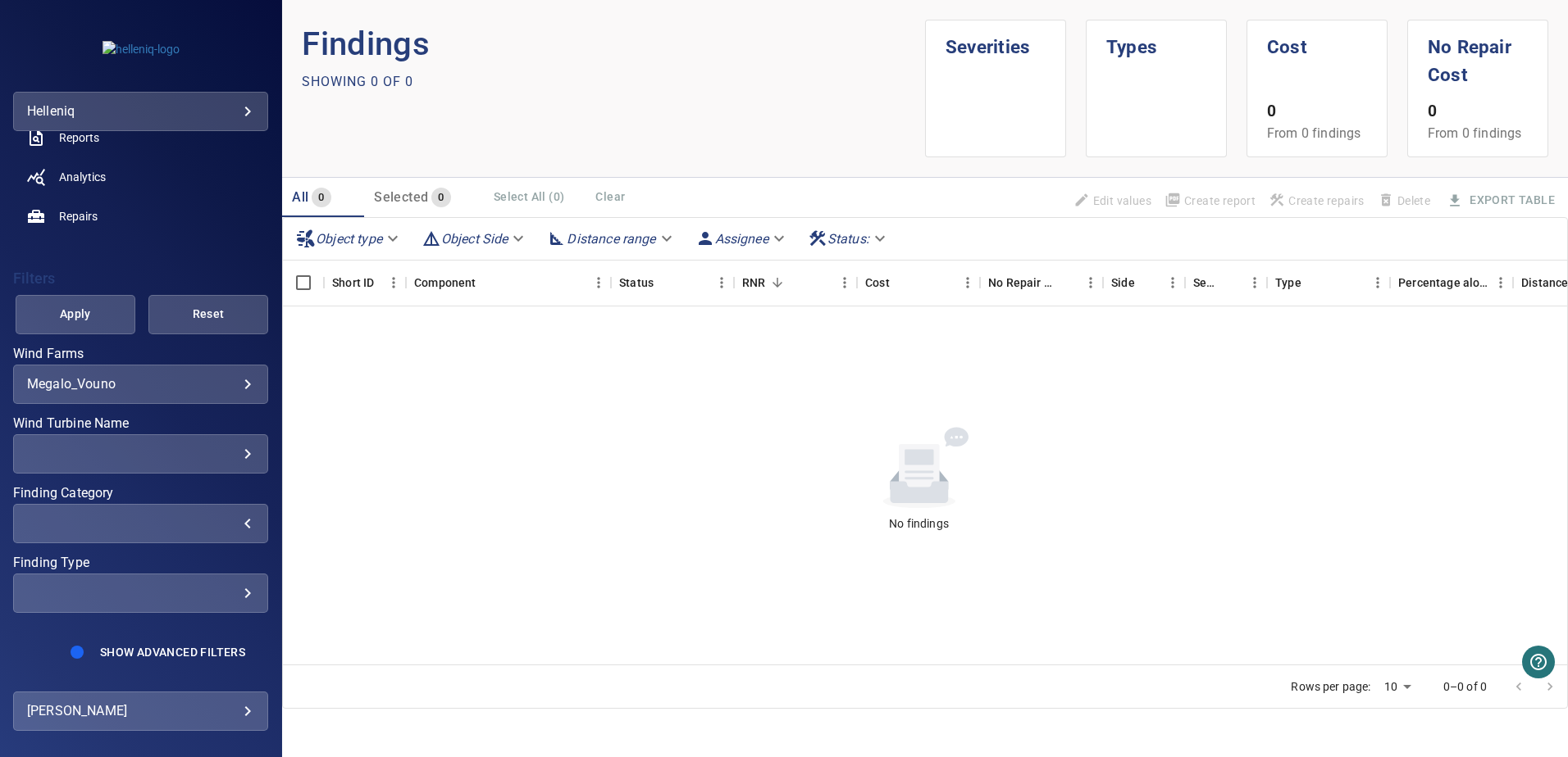
click at [78, 327] on button "Apply" at bounding box center [76, 314] width 120 height 39
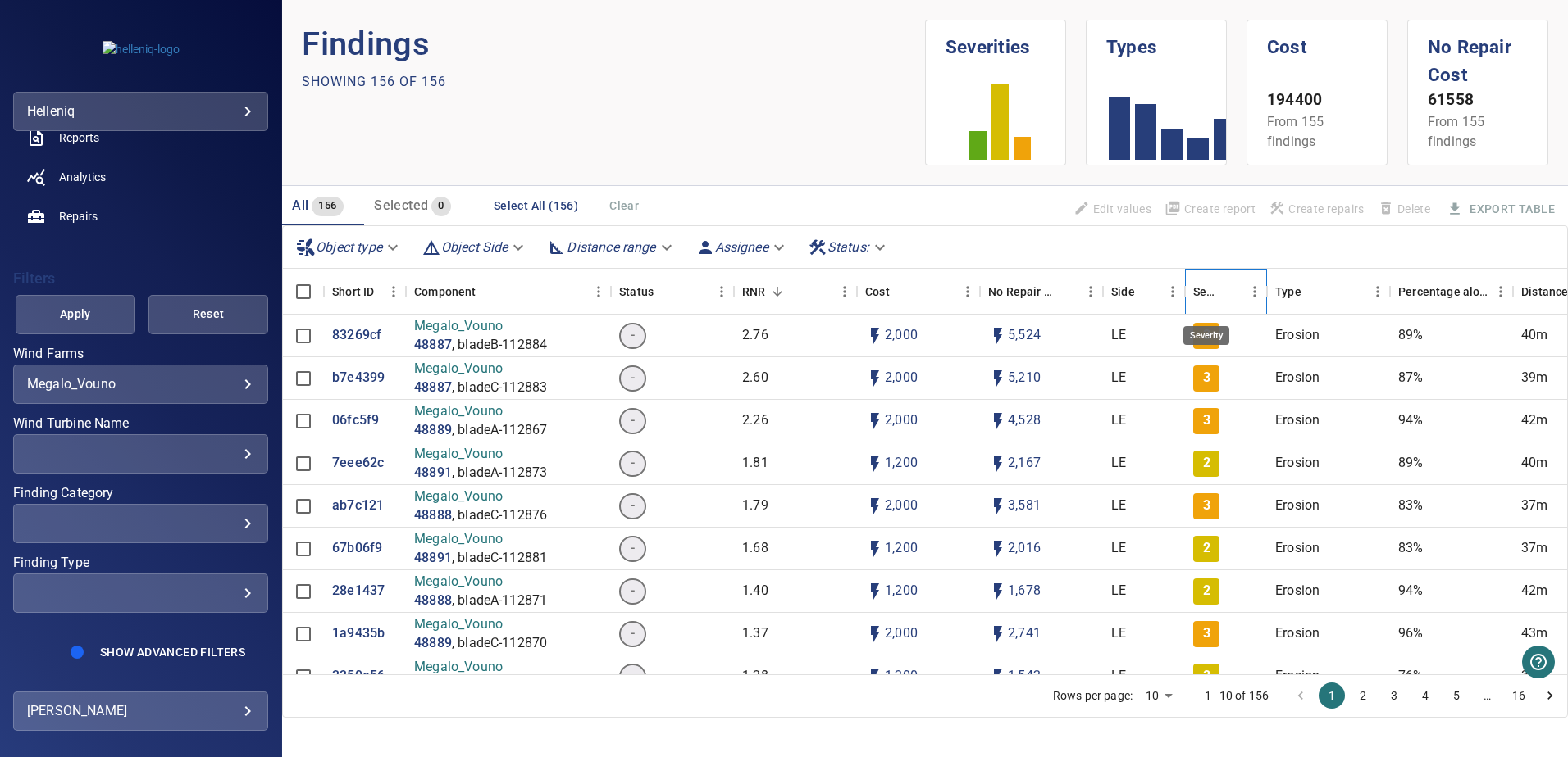
click at [1210, 289] on div "Severity" at bounding box center [1206, 291] width 26 height 46
click at [208, 448] on div "​" at bounding box center [140, 453] width 227 height 16
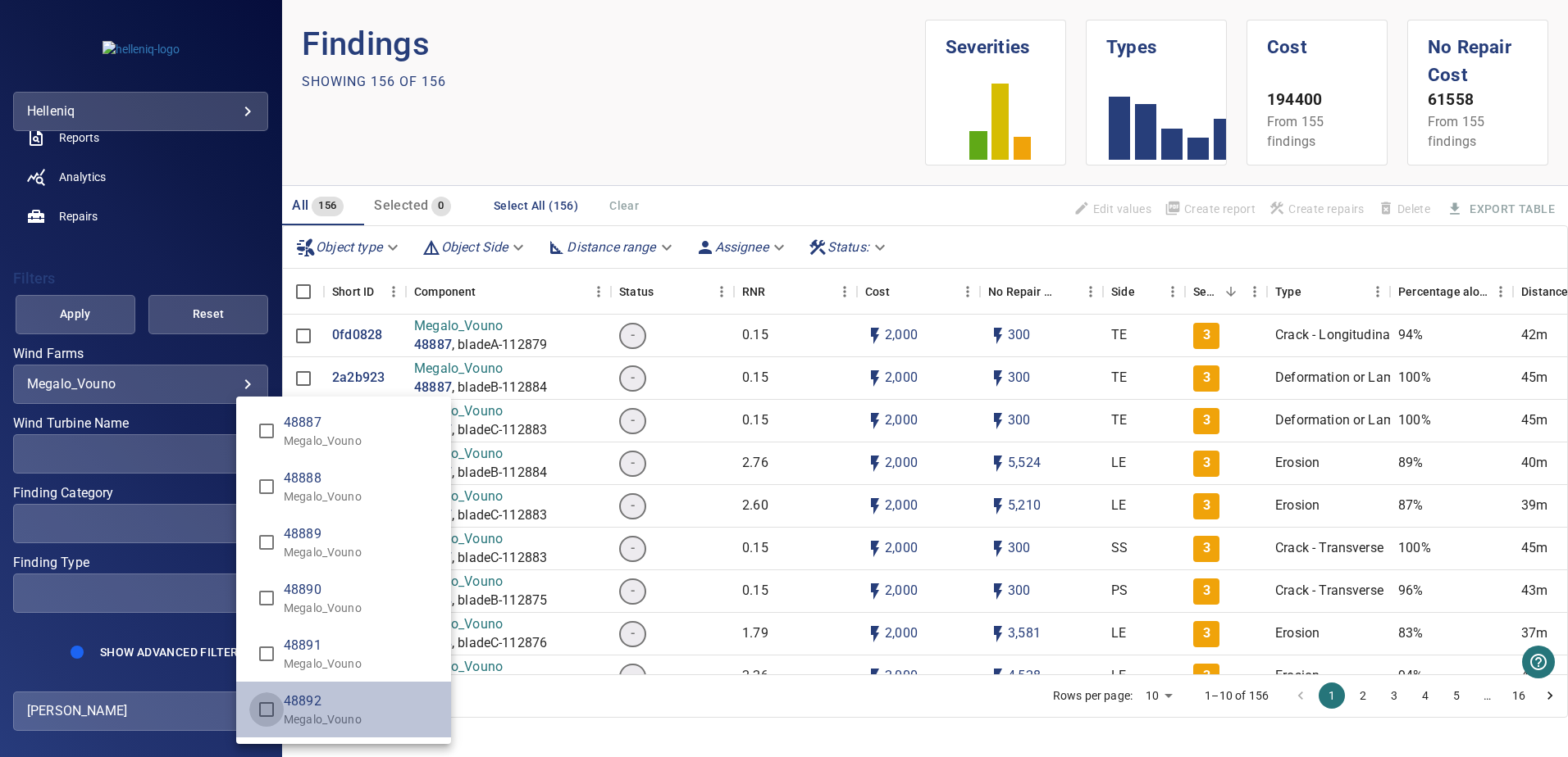
type input "**********"
click at [100, 310] on div "Wind Turbine Name" at bounding box center [784, 378] width 1568 height 757
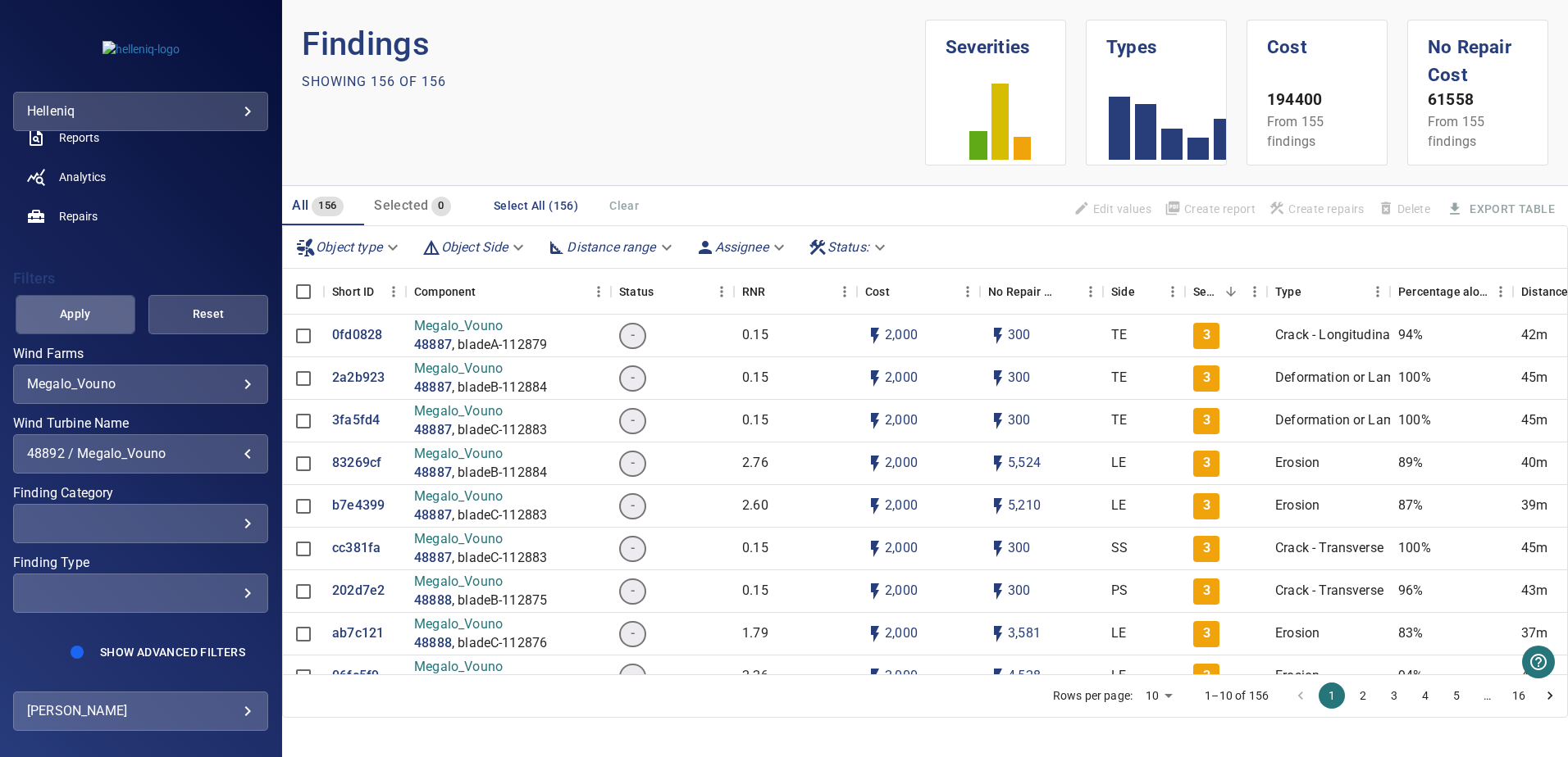
click at [81, 313] on span "Apply" at bounding box center [76, 314] width 79 height 21
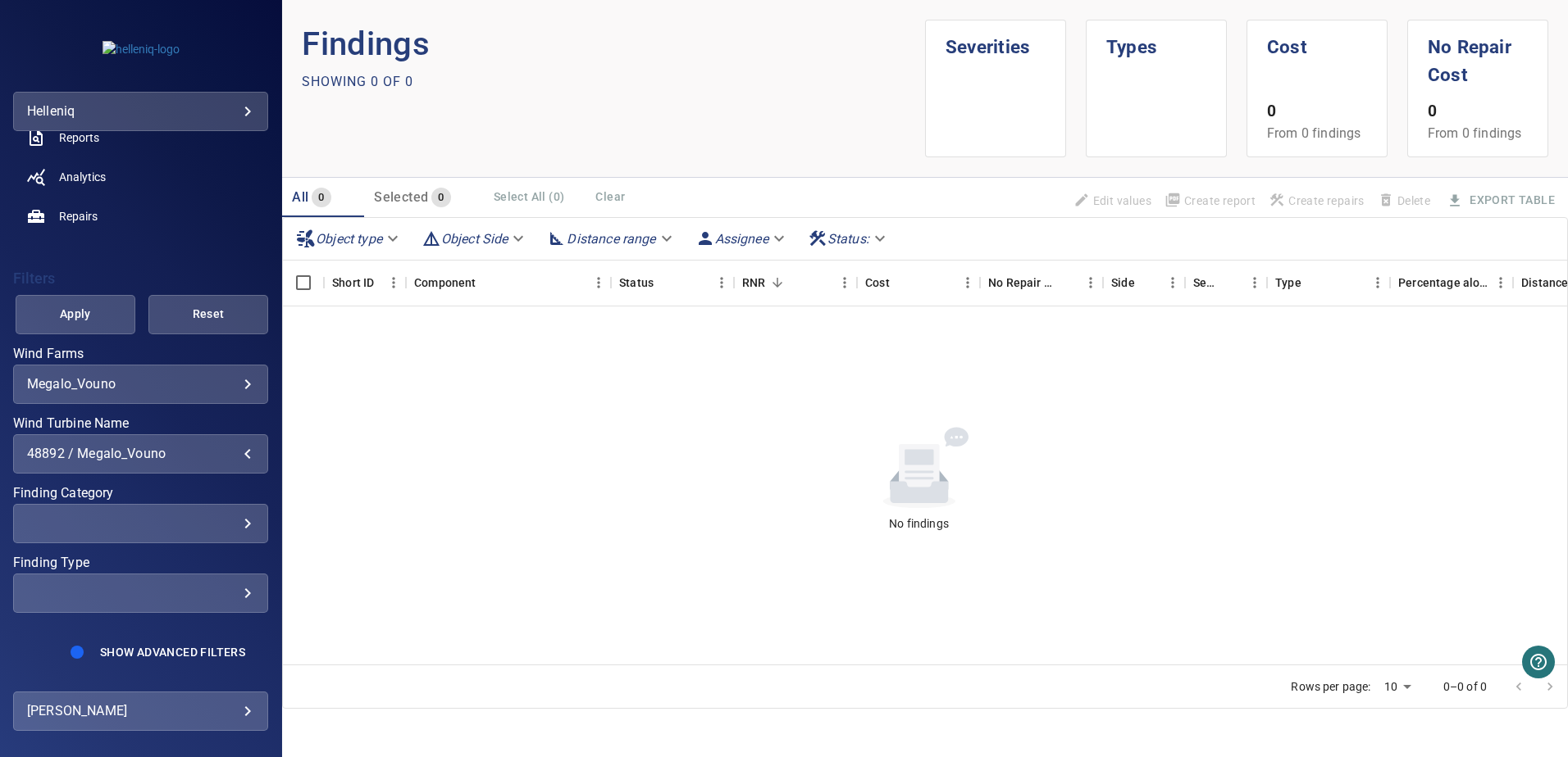
click at [235, 452] on div "48892 / Megalo_Vouno" at bounding box center [140, 453] width 227 height 16
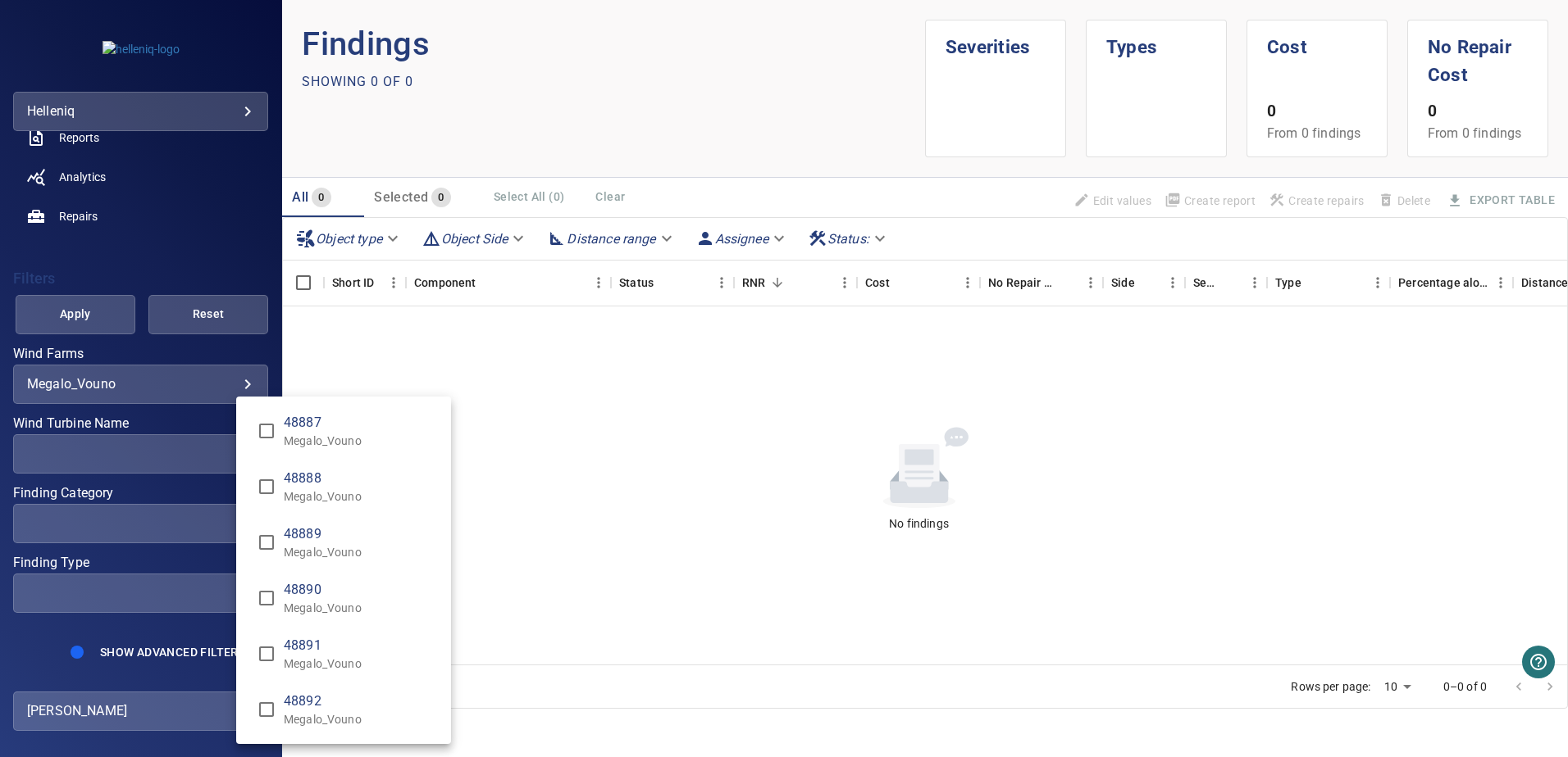
click at [166, 262] on div "Wind Turbine Name" at bounding box center [784, 378] width 1568 height 757
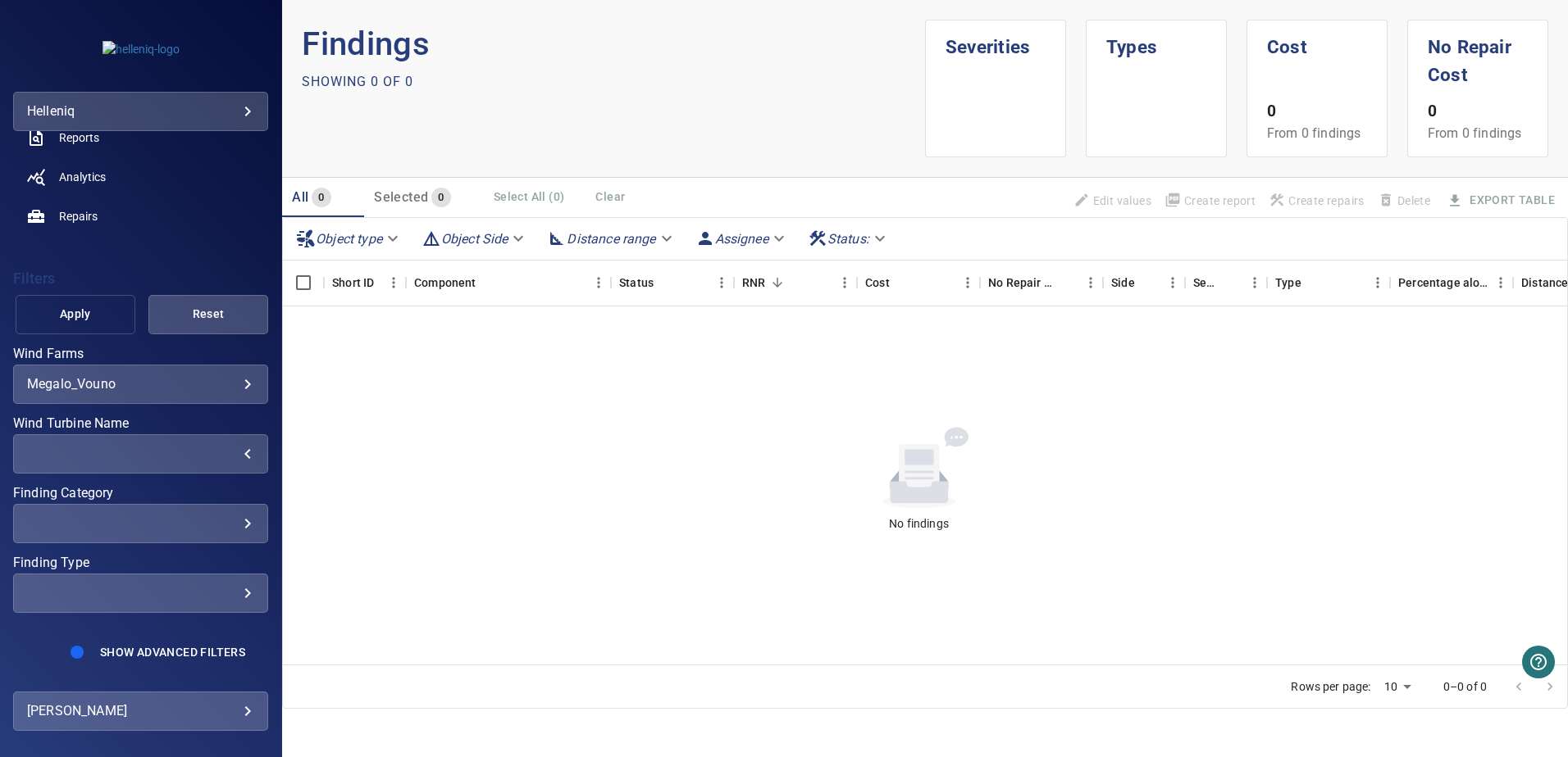
click at [89, 314] on span "Apply" at bounding box center [76, 314] width 79 height 21
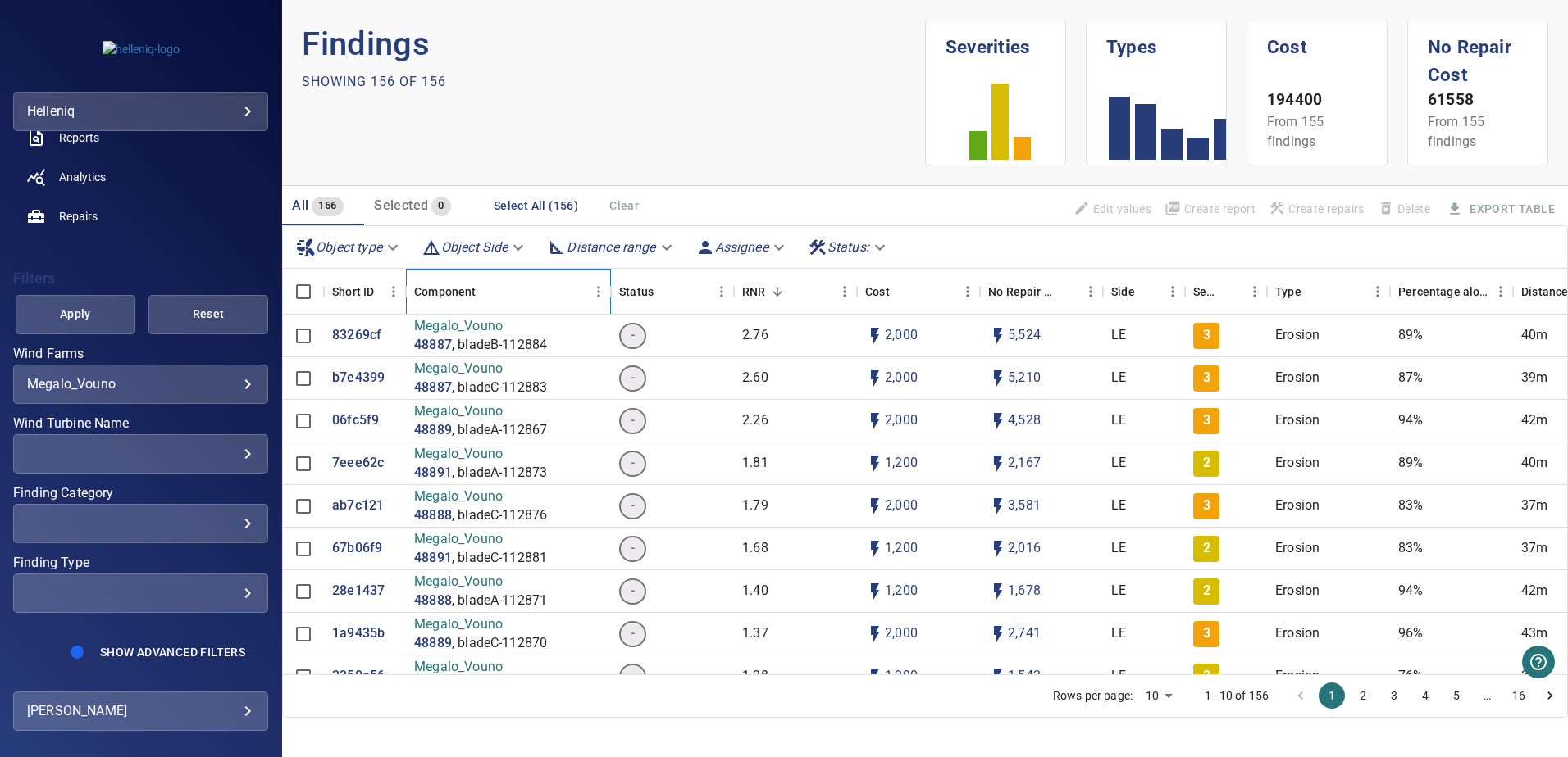
click at [463, 289] on div "Component" at bounding box center [445, 291] width 62 height 46
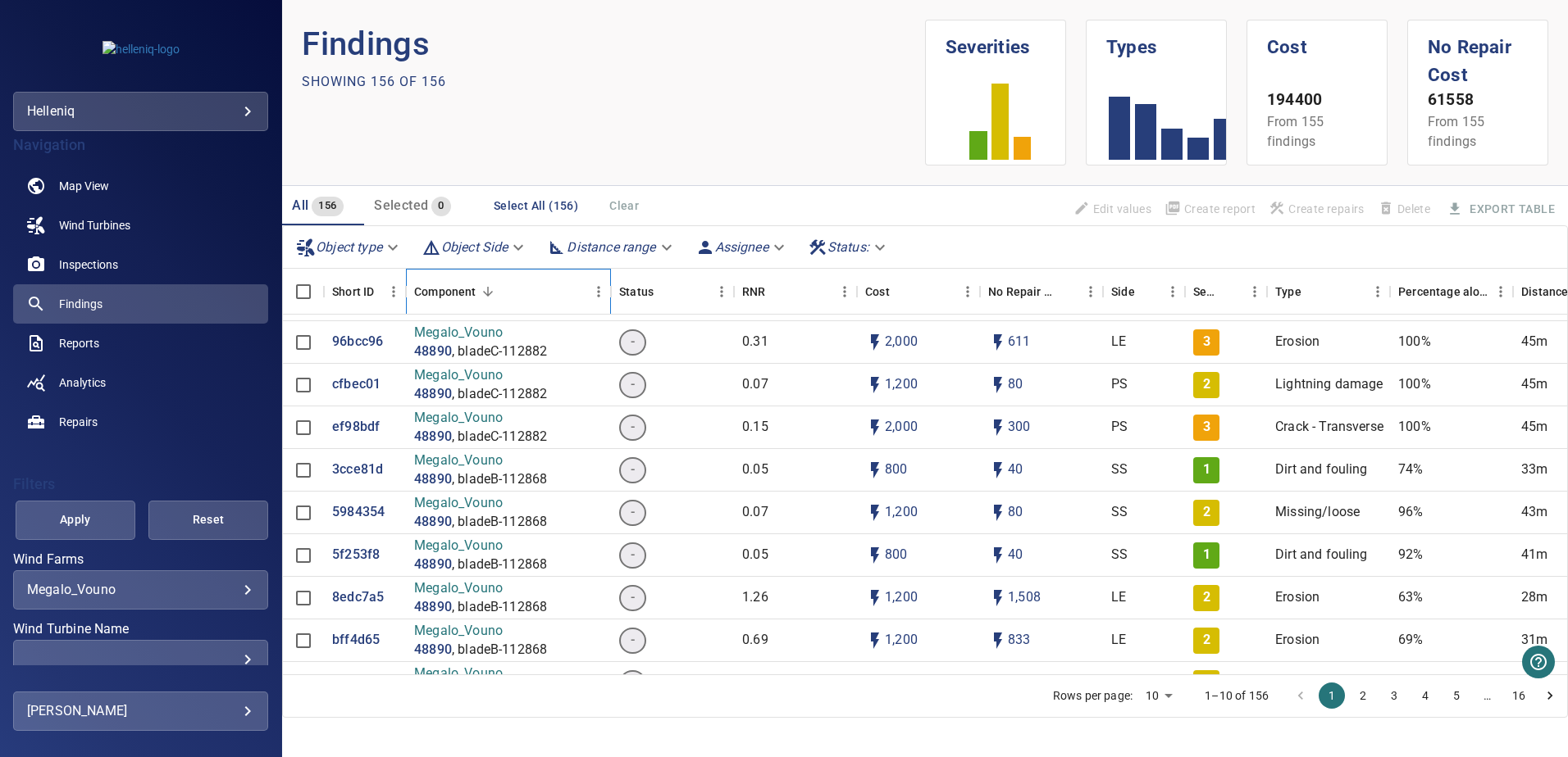
scroll to position [0, 0]
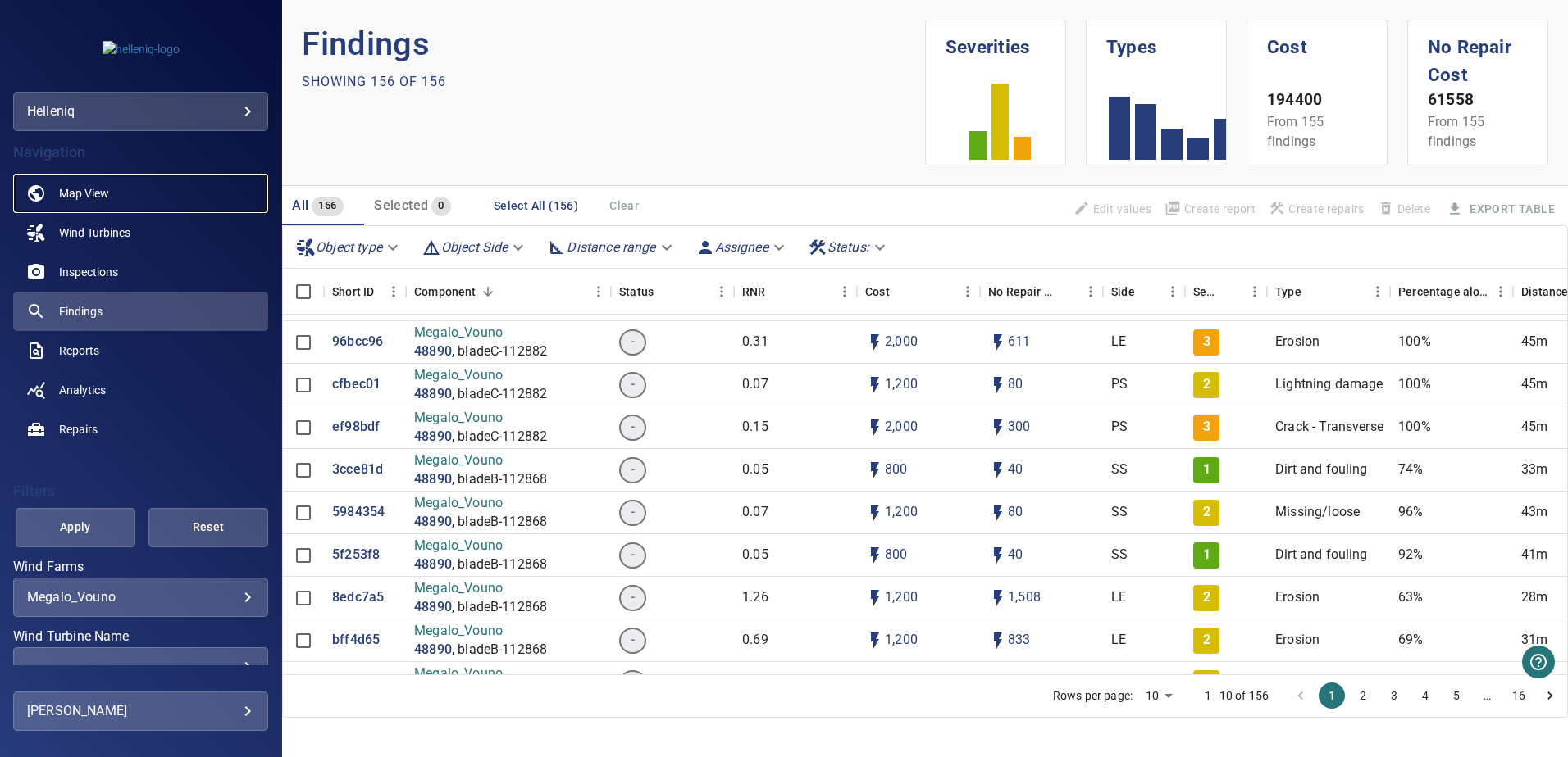
click at [95, 186] on span "Map View" at bounding box center [83, 194] width 50 height 17
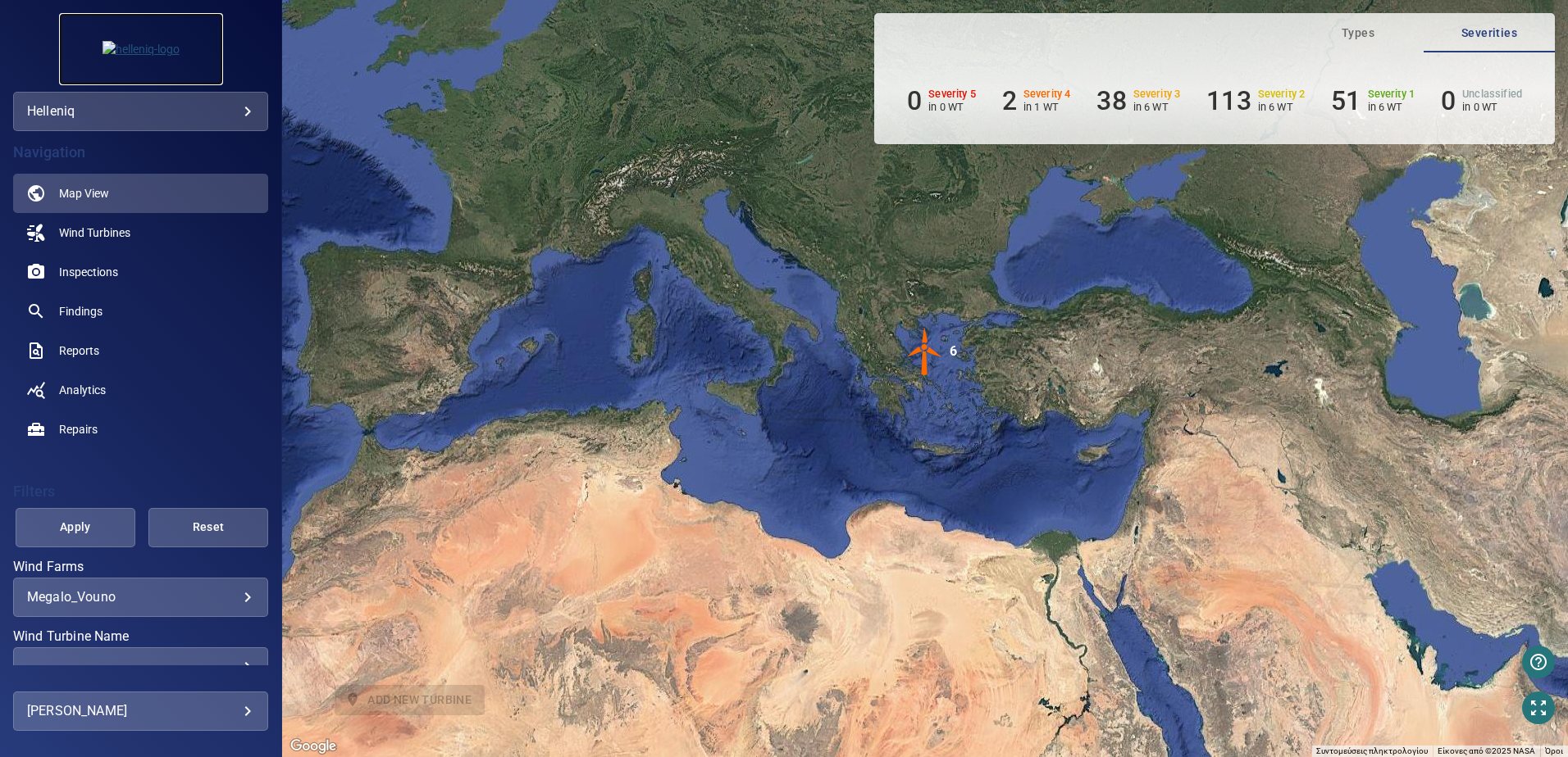
click at [142, 55] on img at bounding box center [140, 50] width 77 height 17
click at [142, 51] on img at bounding box center [140, 50] width 77 height 17
click at [105, 51] on img at bounding box center [140, 50] width 77 height 17
click at [180, 50] on img at bounding box center [140, 50] width 77 height 17
click at [81, 537] on span "Apply" at bounding box center [76, 528] width 79 height 21
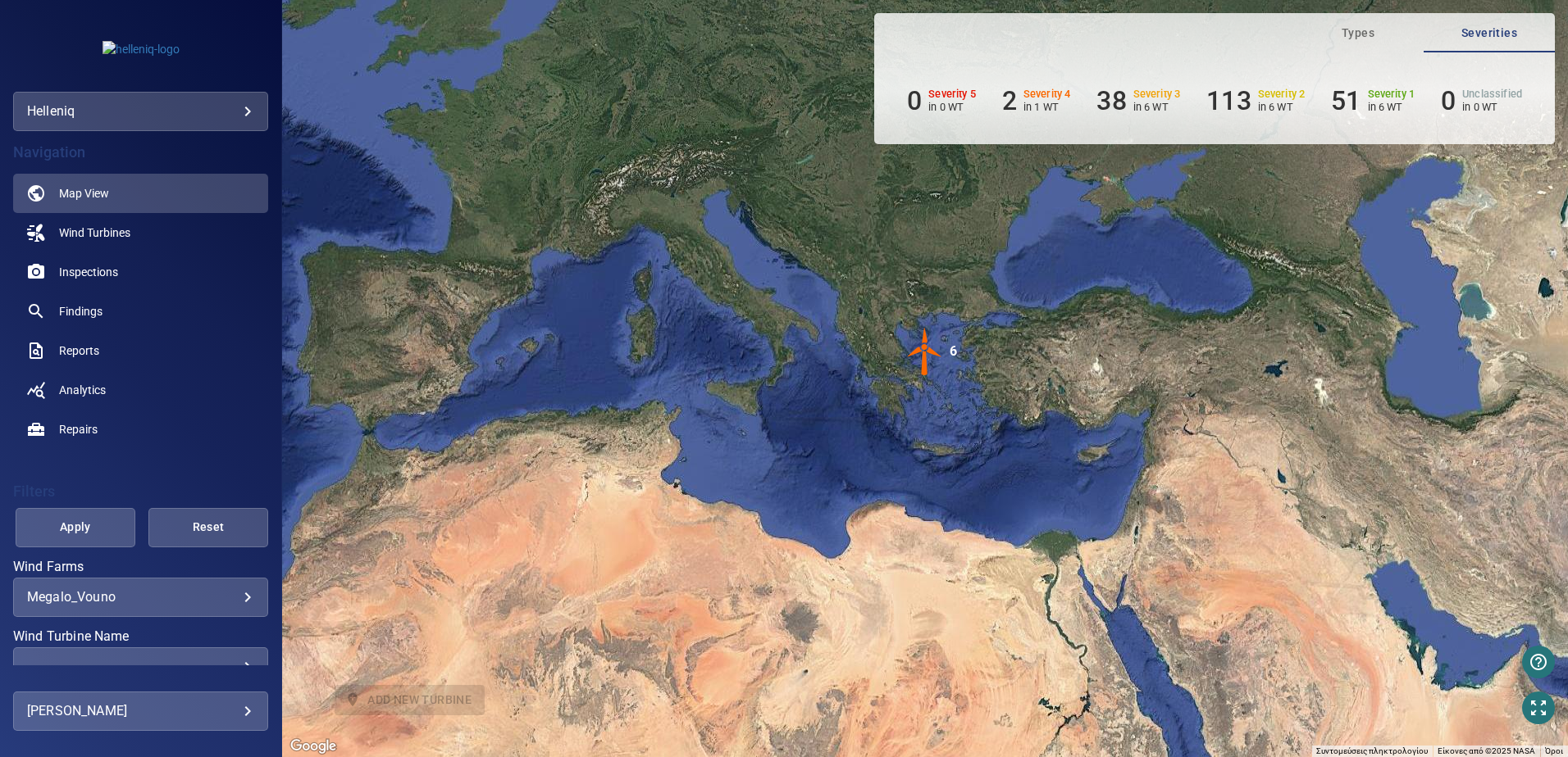
click at [924, 350] on img "6" at bounding box center [925, 351] width 50 height 50
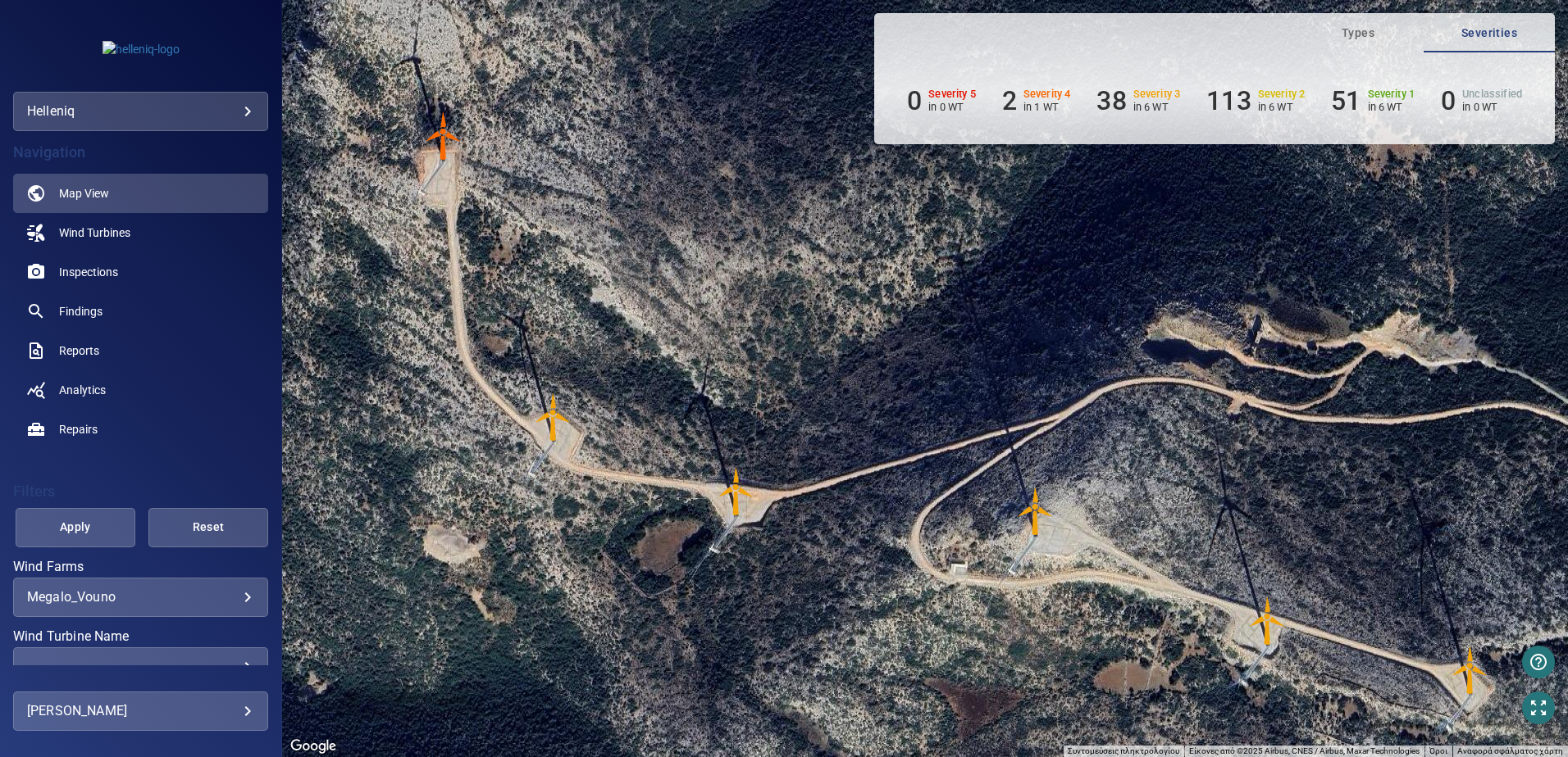
drag, startPoint x: 647, startPoint y: 276, endPoint x: 845, endPoint y: 472, distance: 278.6
click at [845, 472] on div "Για να πλοηγηθείτε, πατήστε τα πλήκτρα με τα βέλη. Για να ενεργοποιήσετε τη μετ…" at bounding box center [924, 378] width 1285 height 757
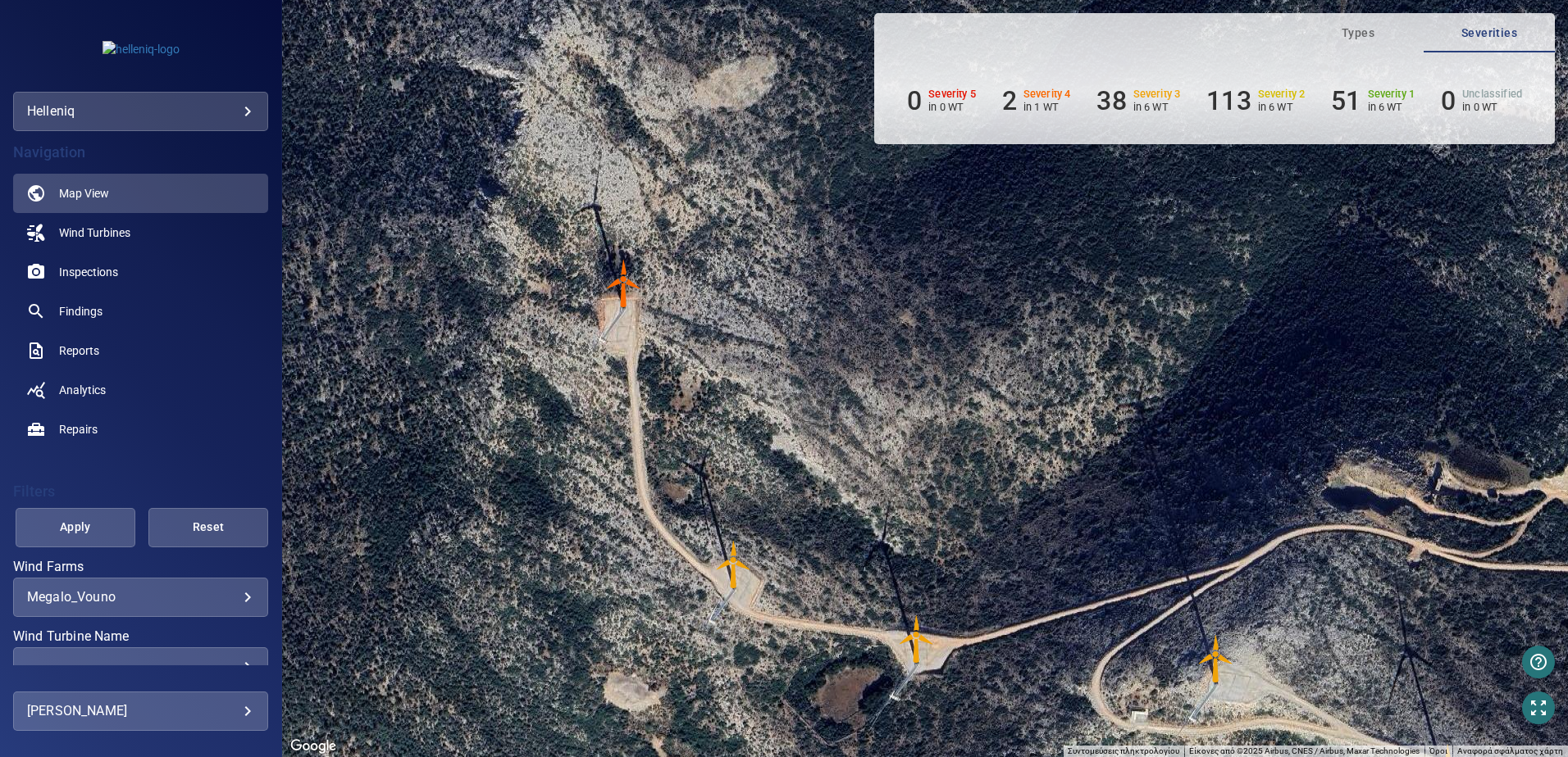
click at [623, 280] on img "48892" at bounding box center [623, 284] width 50 height 50
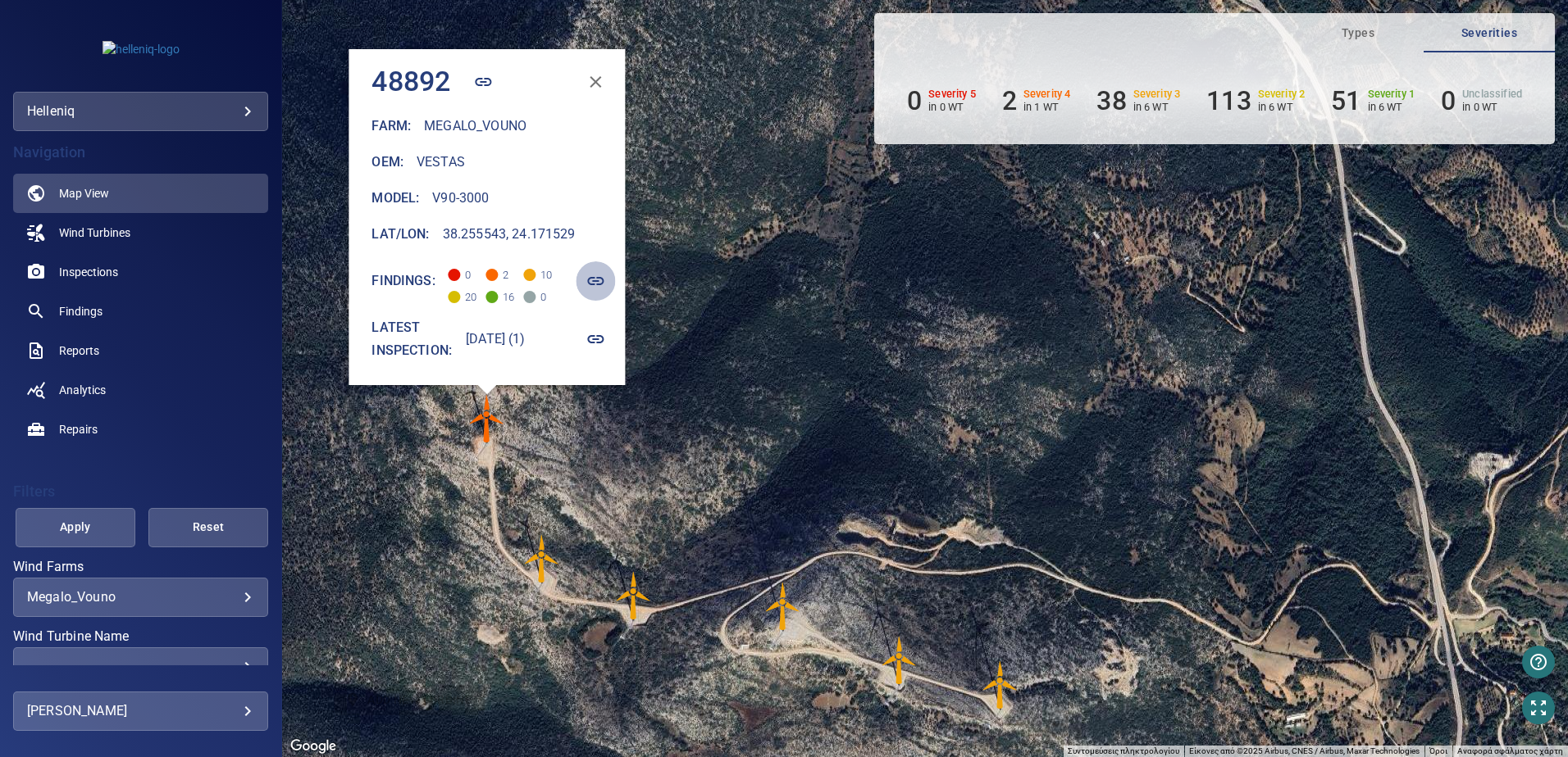
click at [606, 282] on icon "button" at bounding box center [595, 281] width 20 height 20
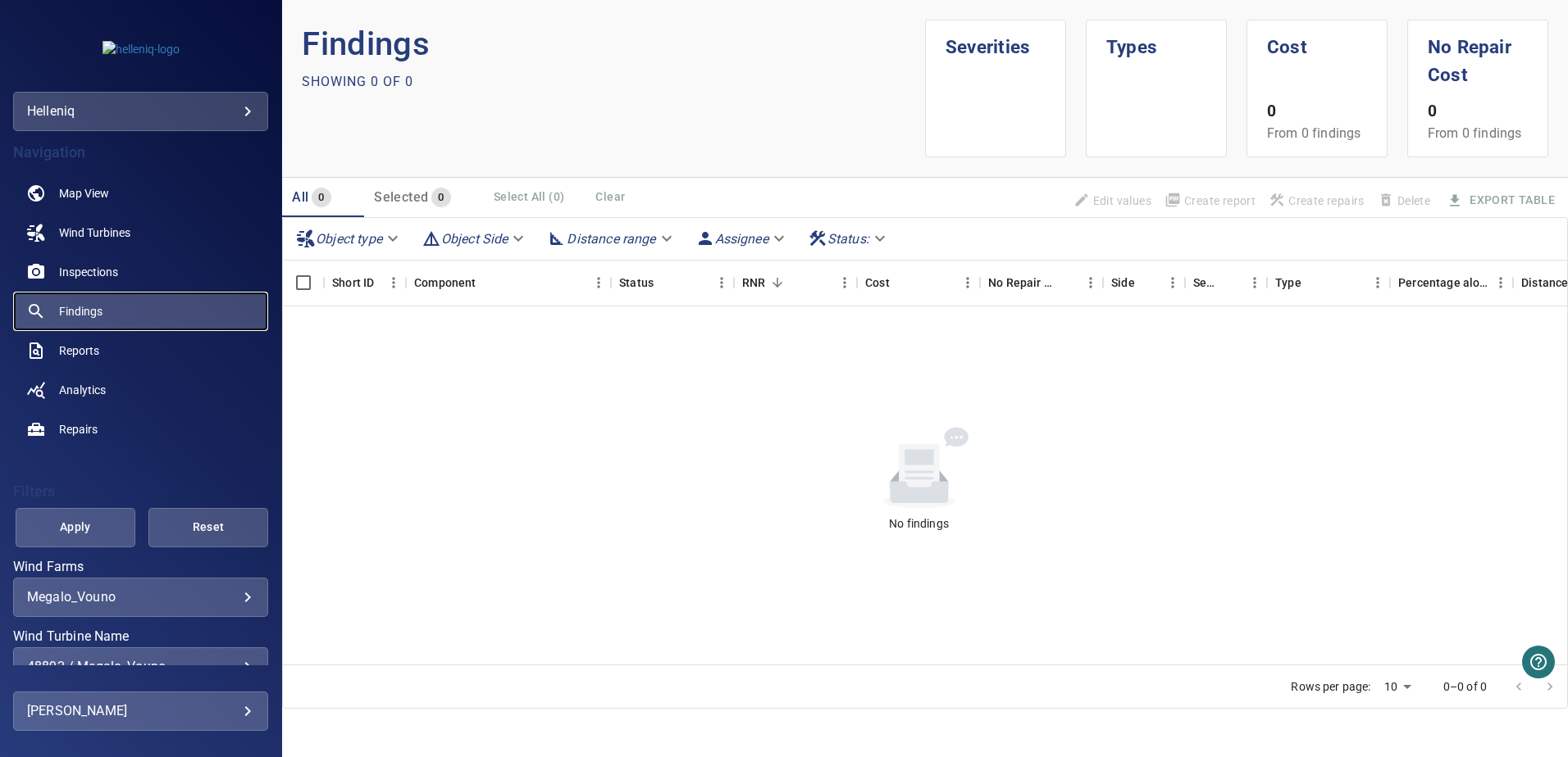
click at [78, 309] on span "Findings" at bounding box center [81, 312] width 43 height 17
click at [89, 226] on span "Wind Turbines" at bounding box center [95, 233] width 71 height 17
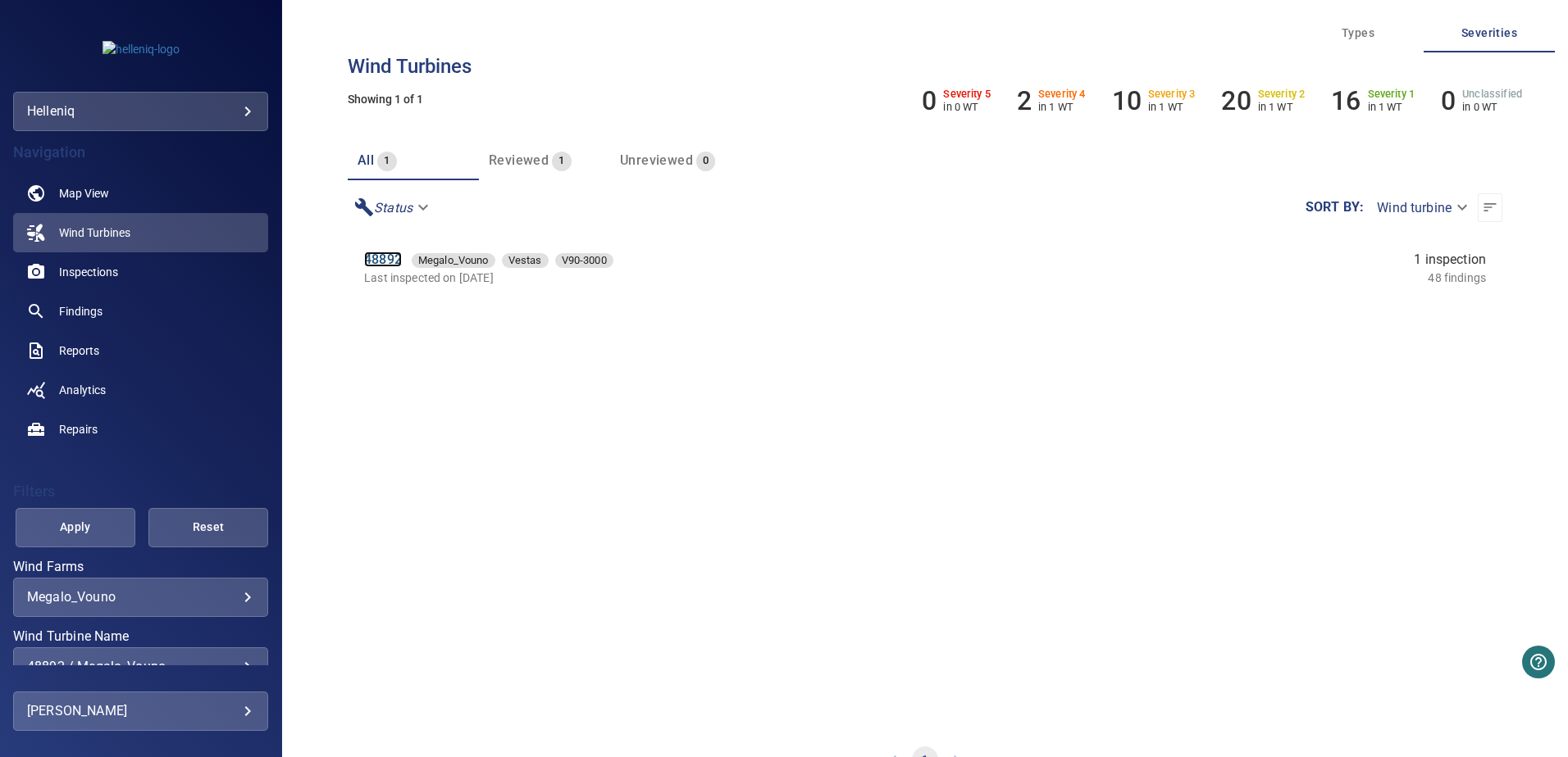
click at [386, 260] on link "48892" at bounding box center [383, 259] width 37 height 16
